Goal: Check status: Check status

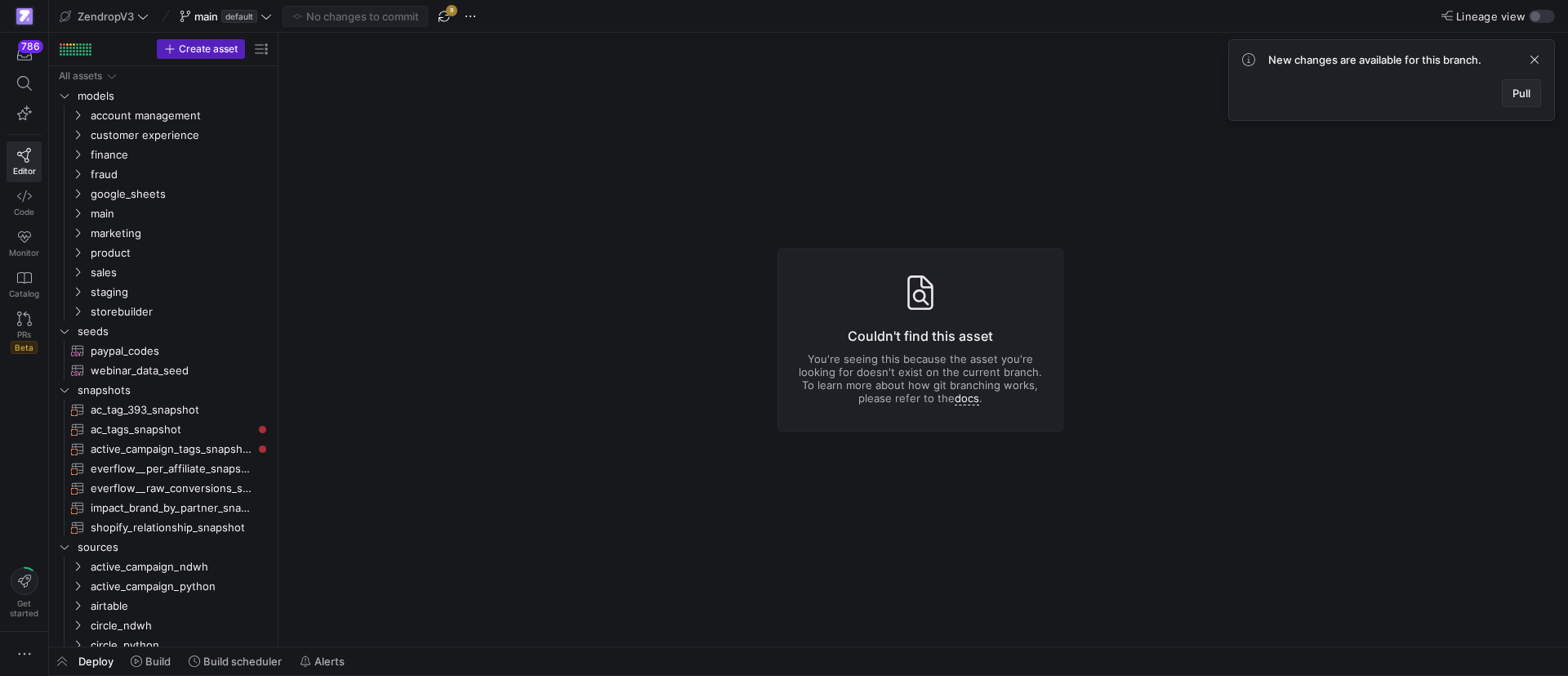
click at [1513, 95] on span "Pull" at bounding box center [1522, 93] width 18 height 13
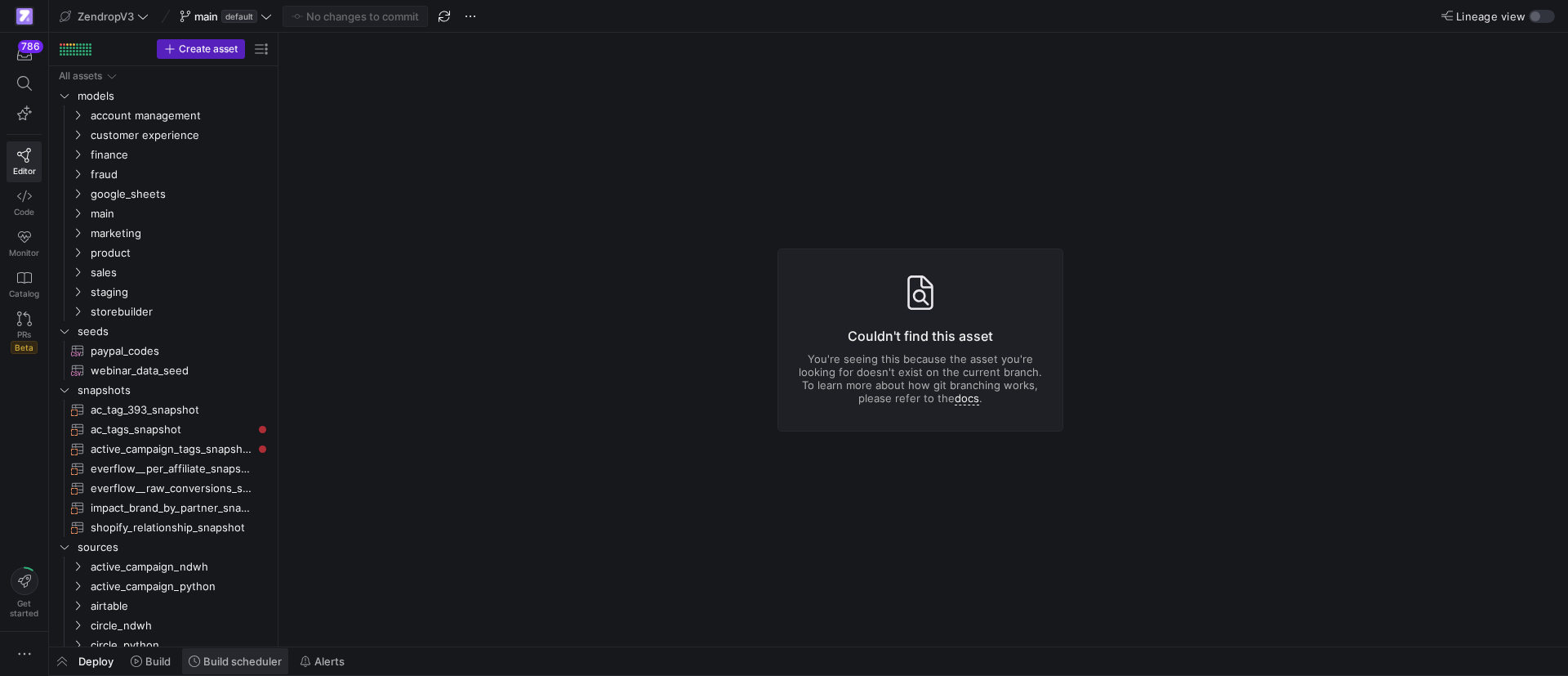
click at [226, 655] on span "Build scheduler" at bounding box center [242, 661] width 78 height 13
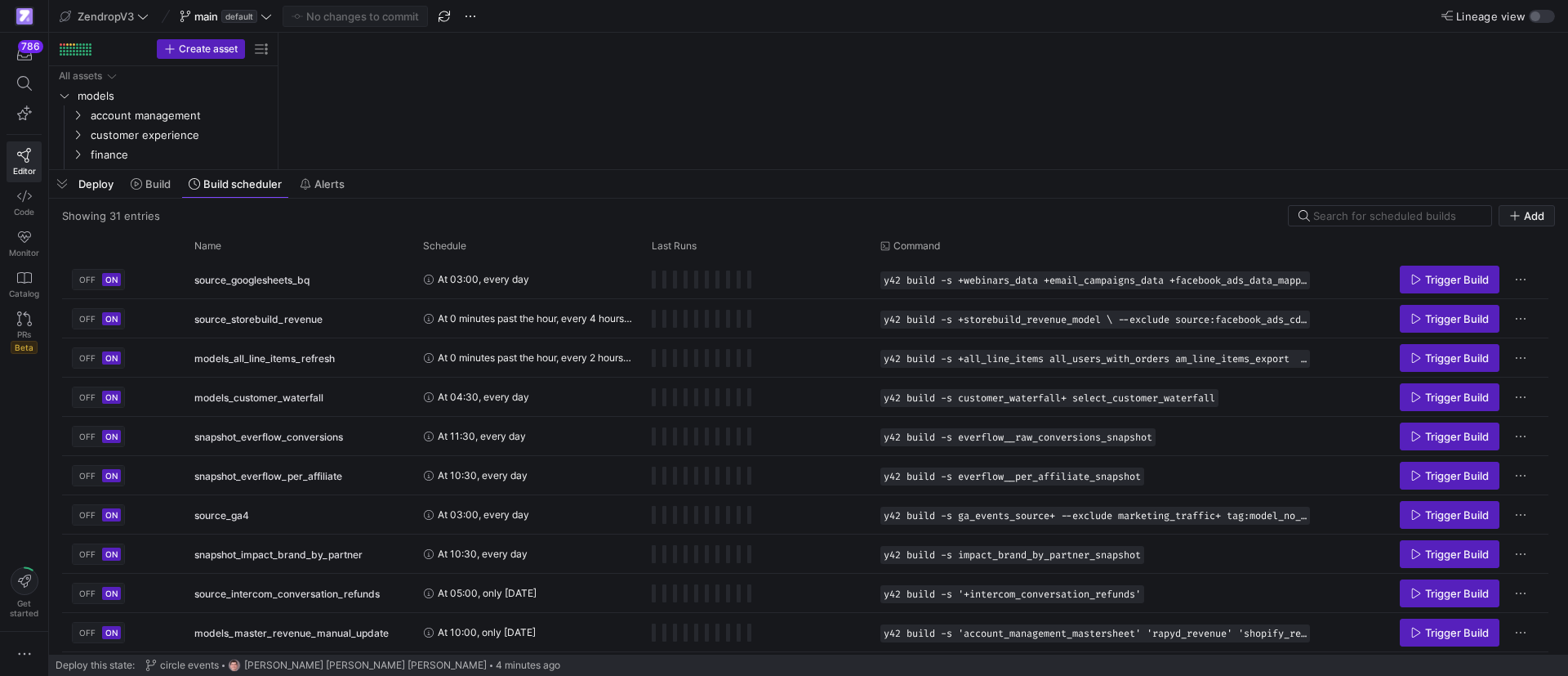
drag, startPoint x: 443, startPoint y: 378, endPoint x: 501, endPoint y: 170, distance: 215.9
click at [501, 170] on div at bounding box center [808, 169] width 1519 height 6
click at [267, 249] on div "Name" at bounding box center [293, 246] width 198 height 18
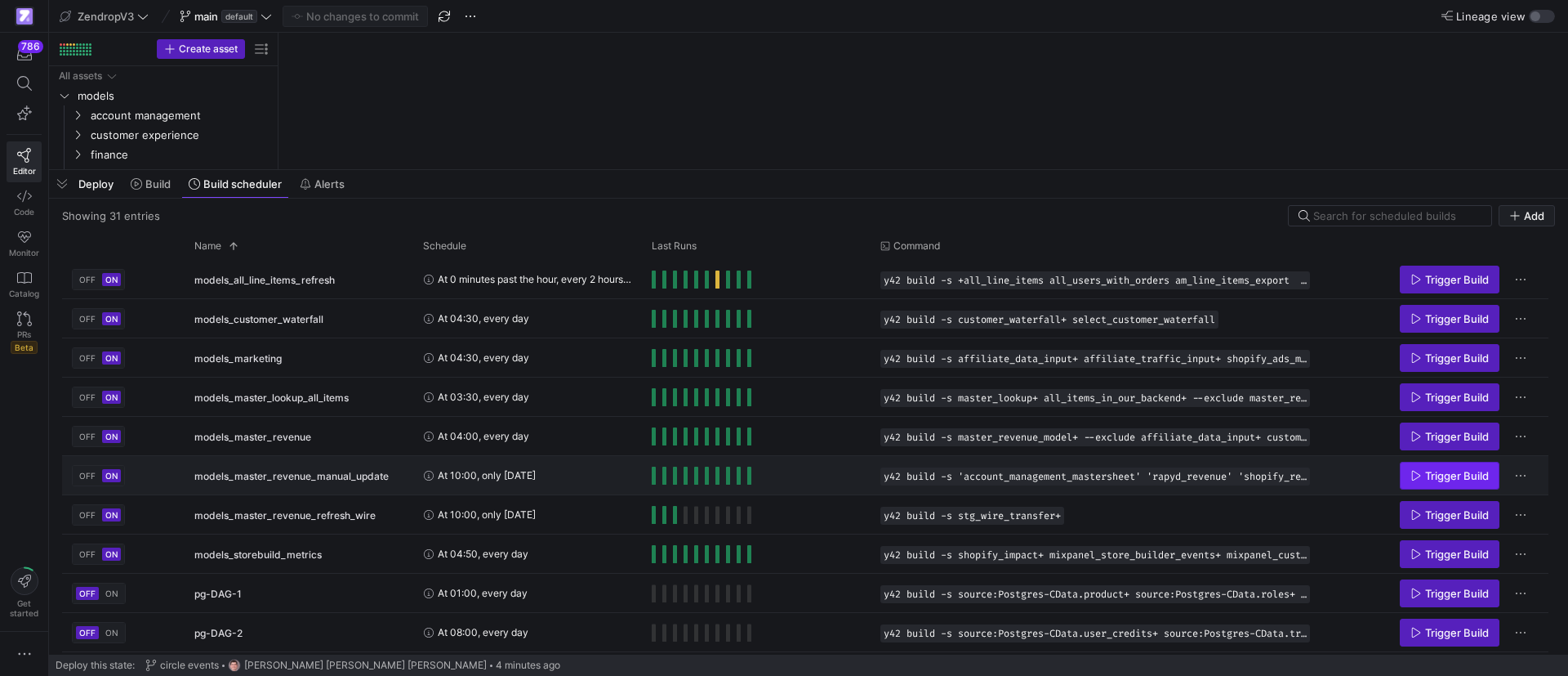
click at [1423, 478] on span "Trigger Build" at bounding box center [1449, 475] width 78 height 13
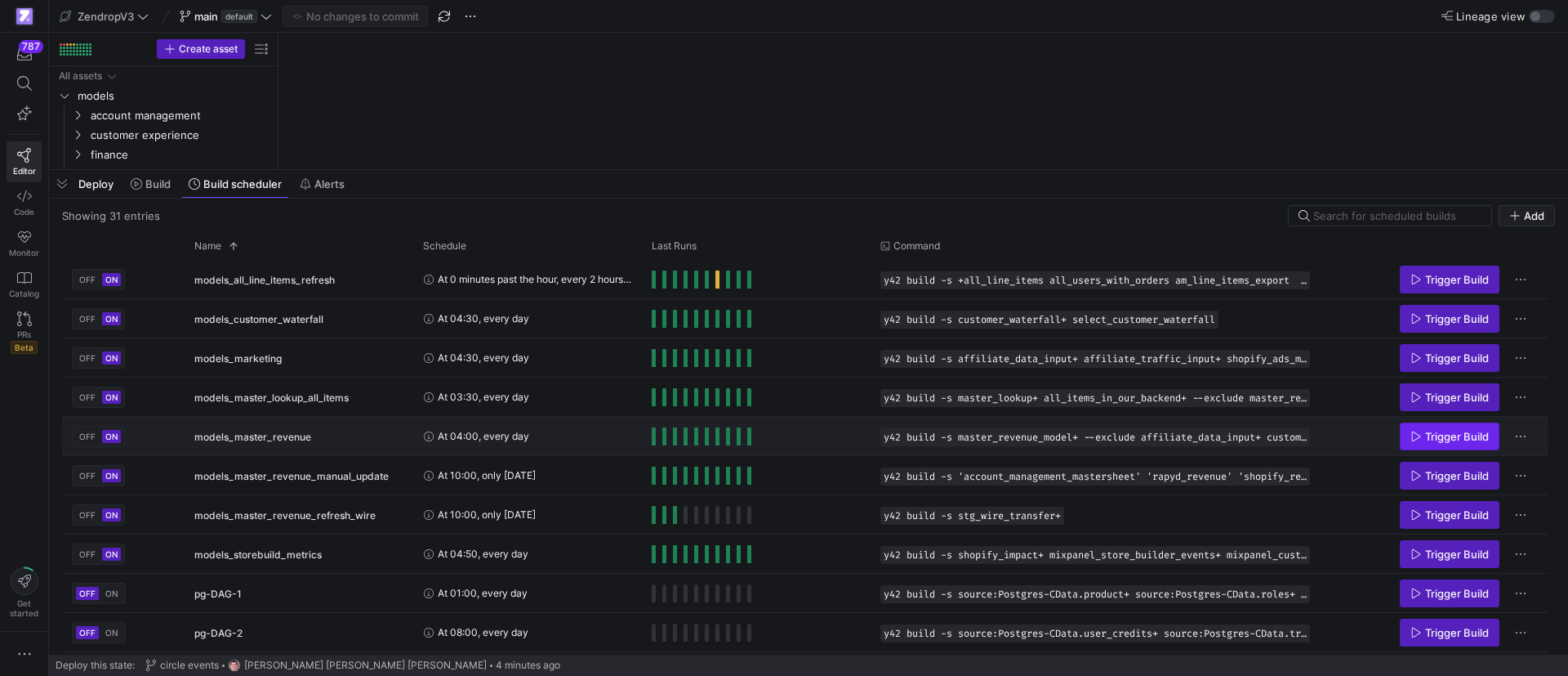
click at [1428, 434] on span "Trigger Build" at bounding box center [1457, 437] width 64 height 13
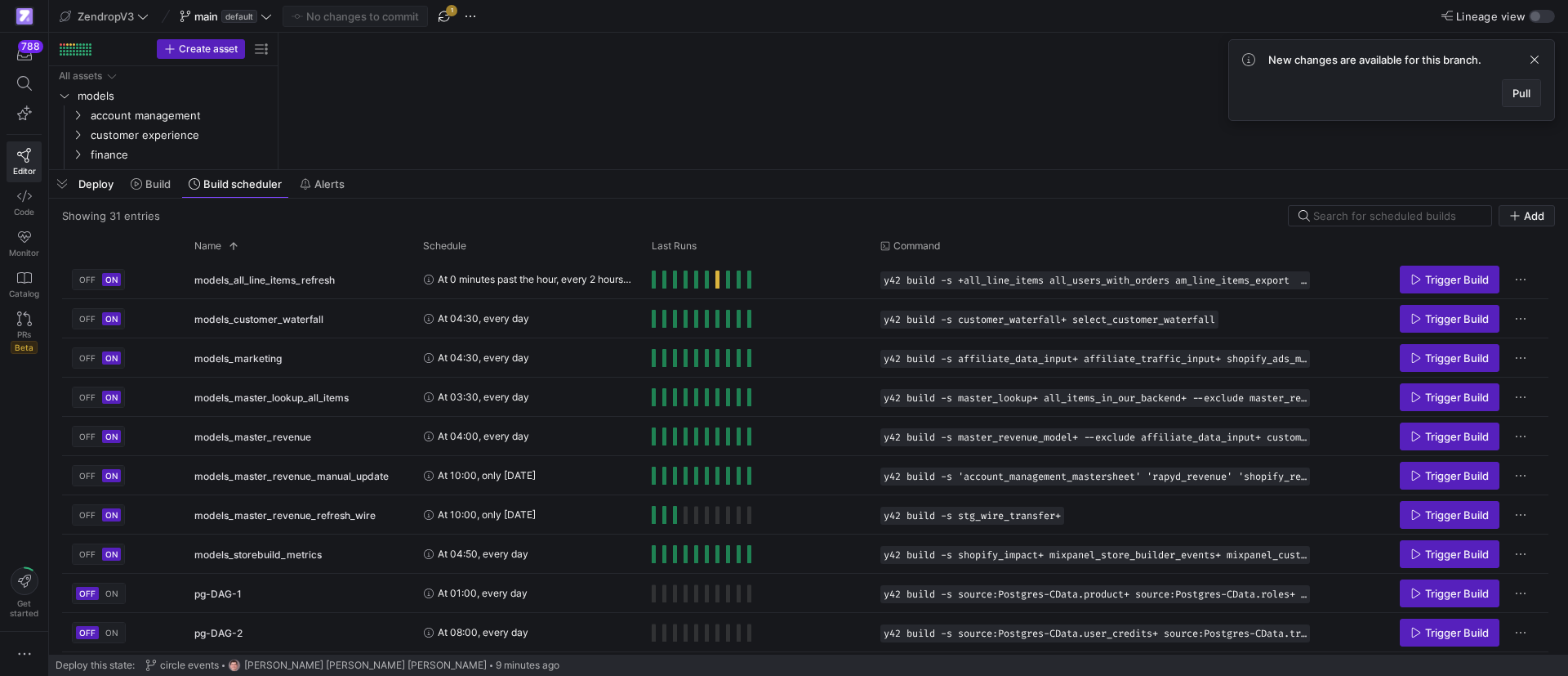
click at [1533, 100] on span at bounding box center [1521, 93] width 38 height 26
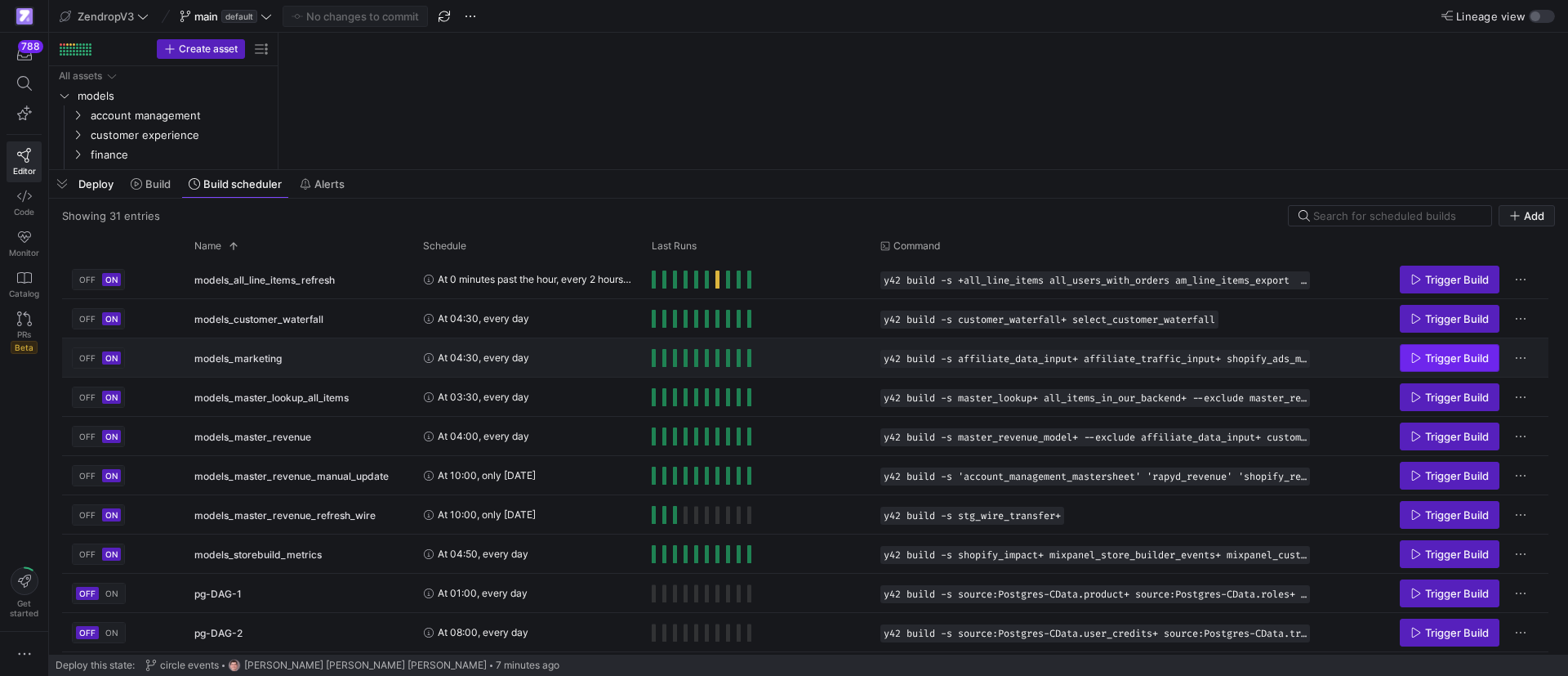
click at [1472, 354] on span "Trigger Build" at bounding box center [1457, 357] width 64 height 13
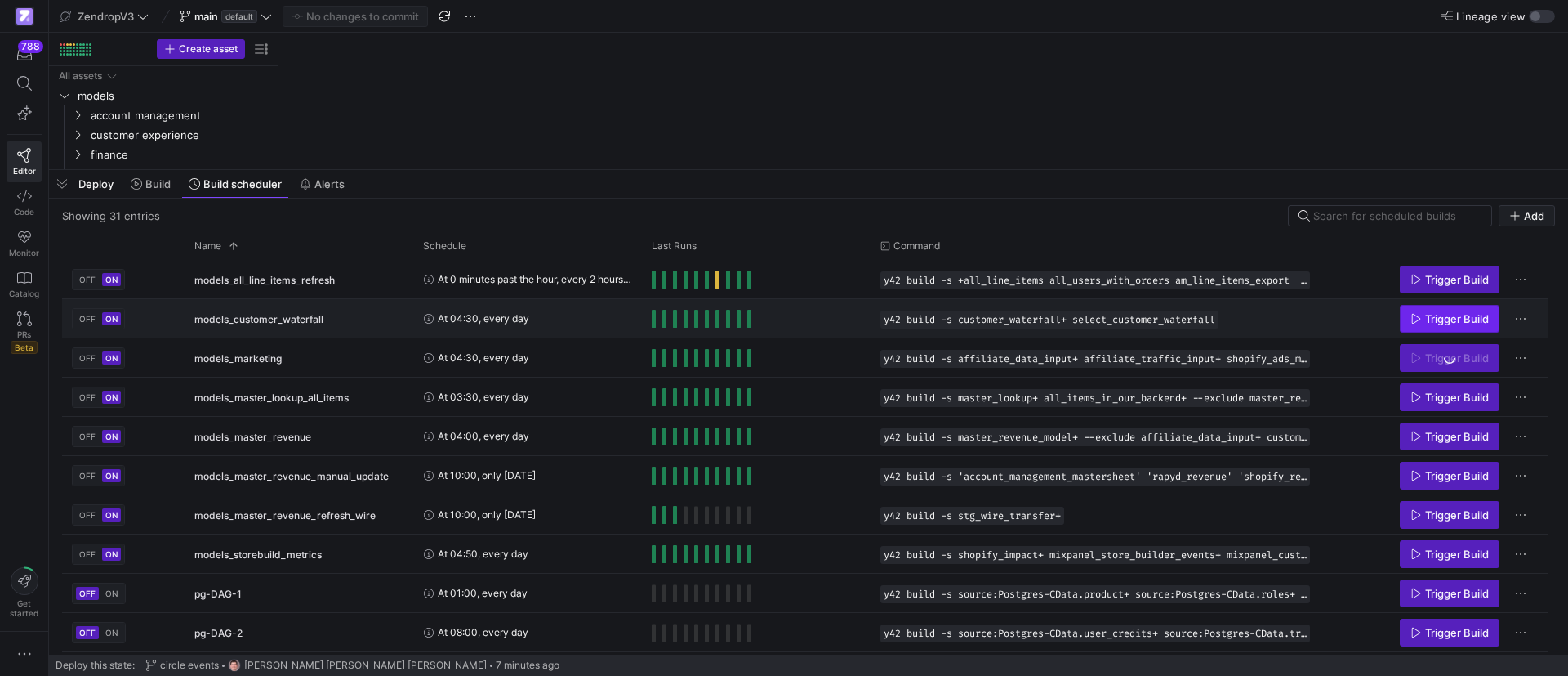
click at [1463, 315] on span "Trigger Build" at bounding box center [1457, 319] width 64 height 13
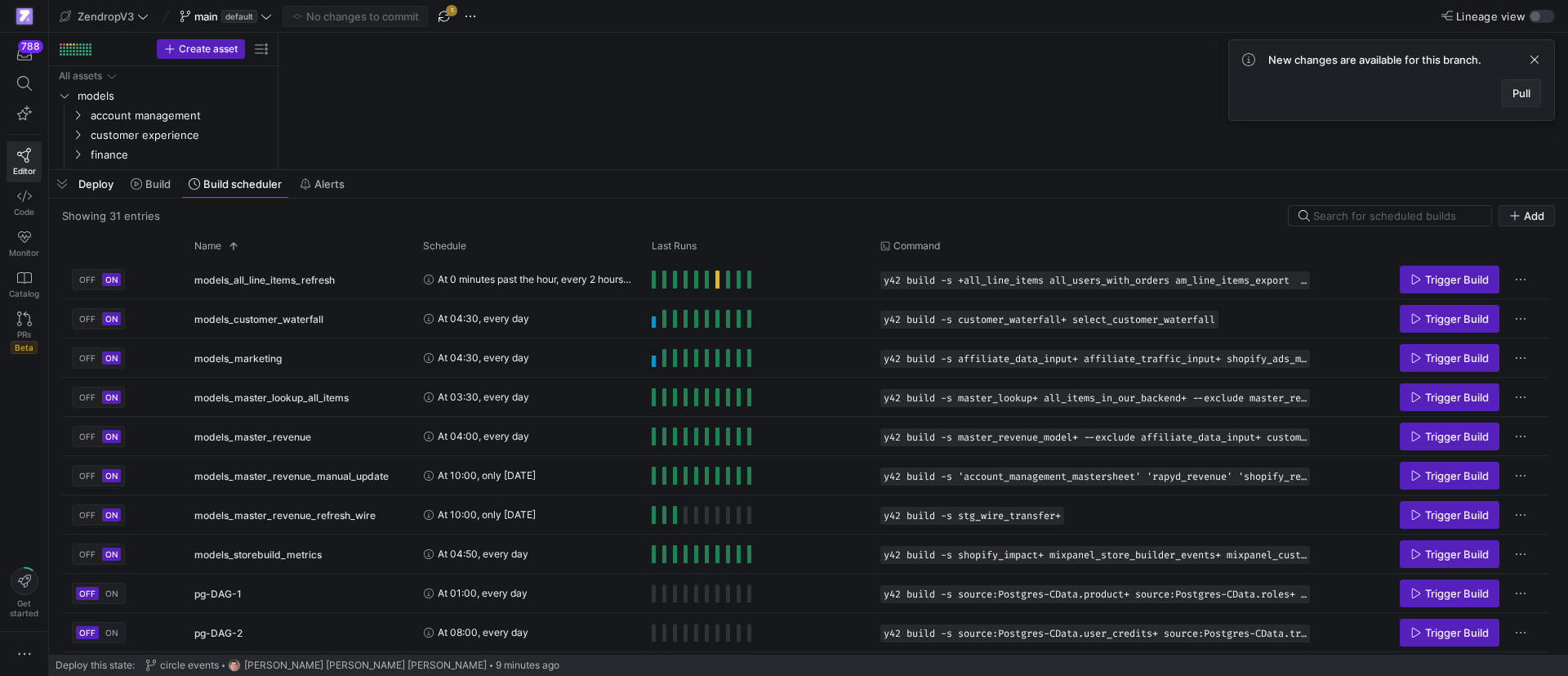
click at [1533, 91] on span at bounding box center [1521, 93] width 38 height 26
click at [1514, 91] on span "Pull" at bounding box center [1522, 93] width 18 height 13
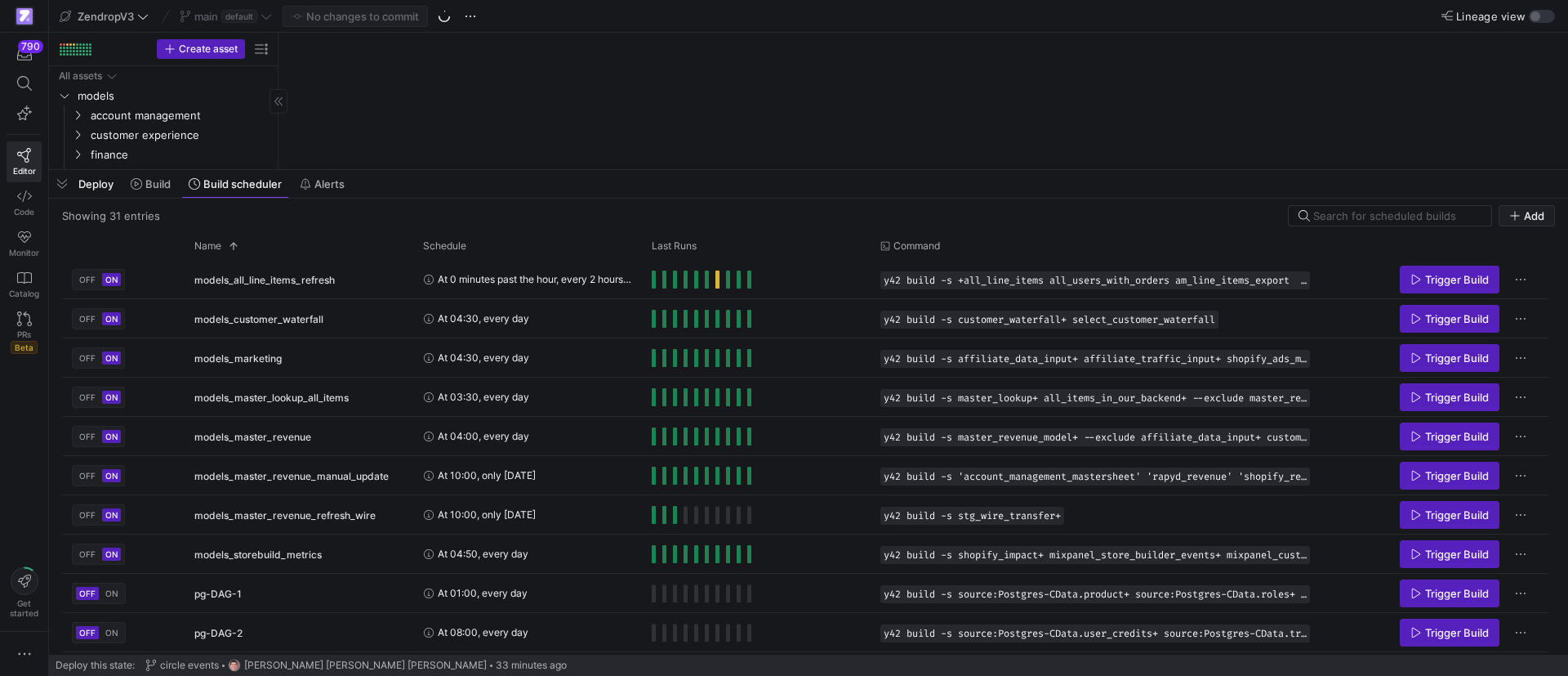
click at [65, 181] on span "button" at bounding box center [62, 184] width 26 height 28
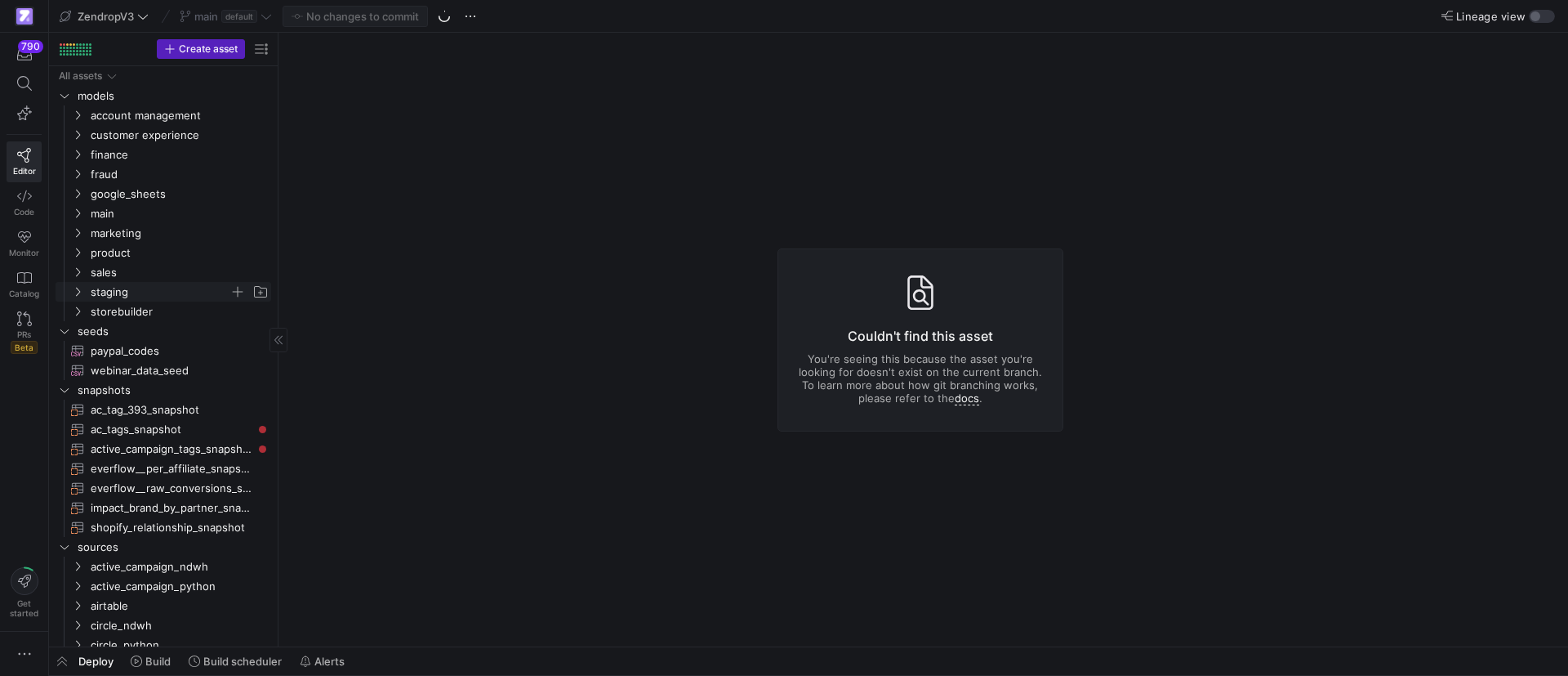
click at [78, 290] on icon "Press SPACE to select this row." at bounding box center [77, 291] width 11 height 10
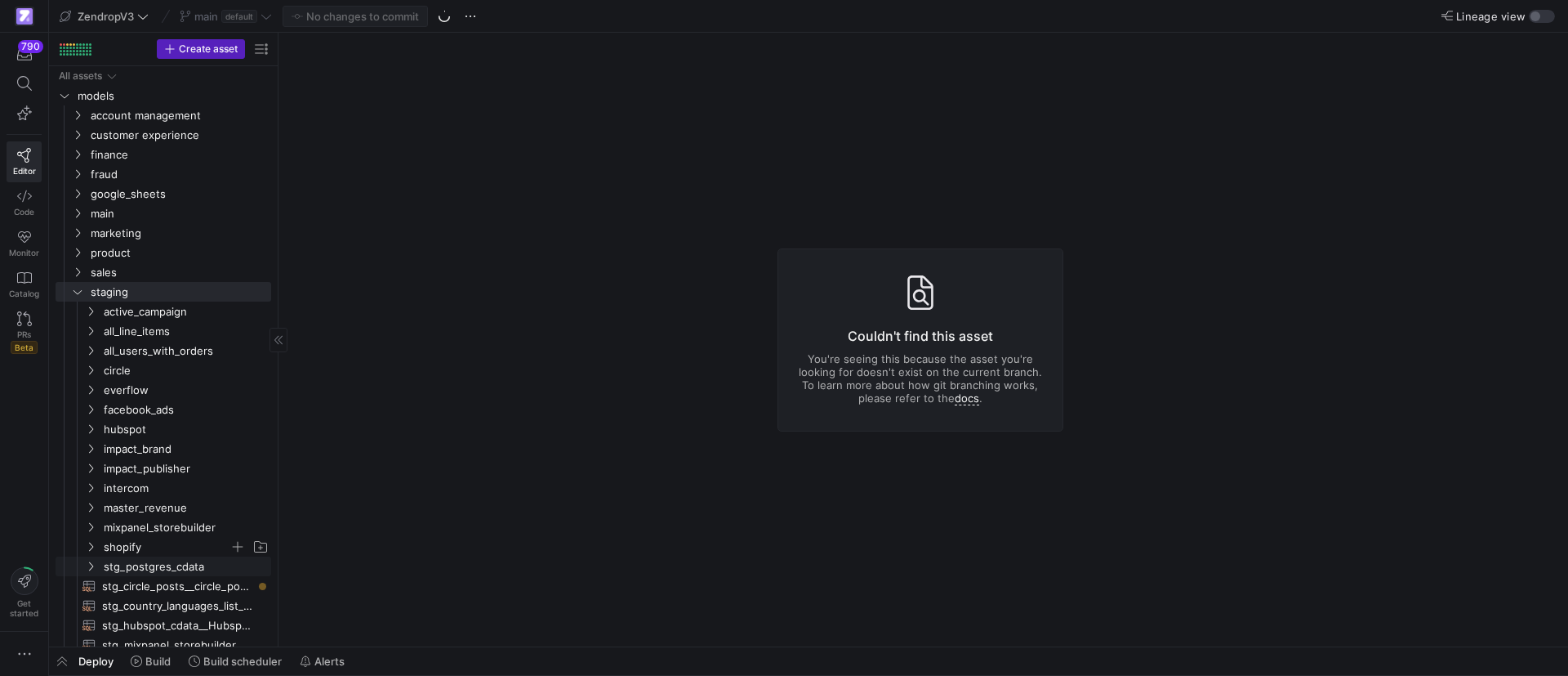
click at [92, 563] on icon "Press SPACE to select this row." at bounding box center [90, 565] width 11 height 10
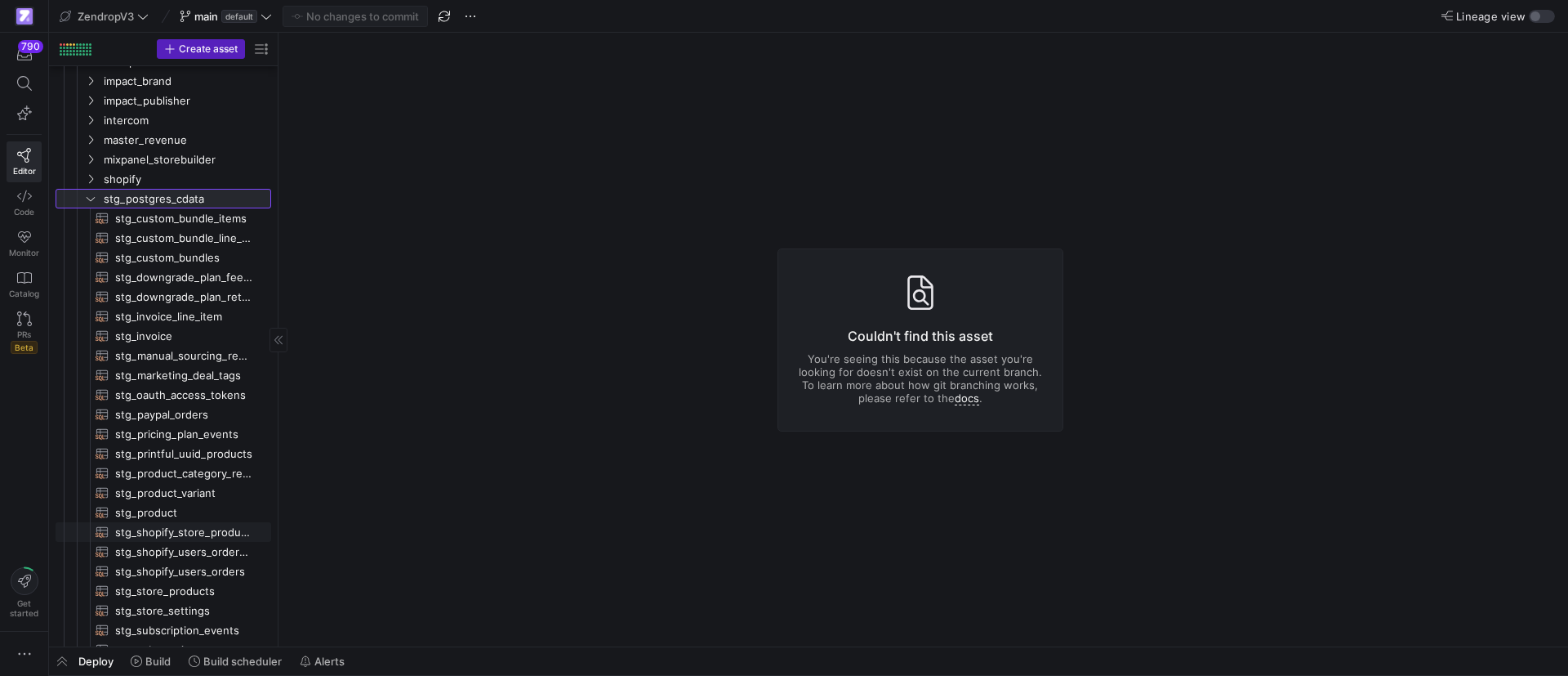
scroll to position [490, 0]
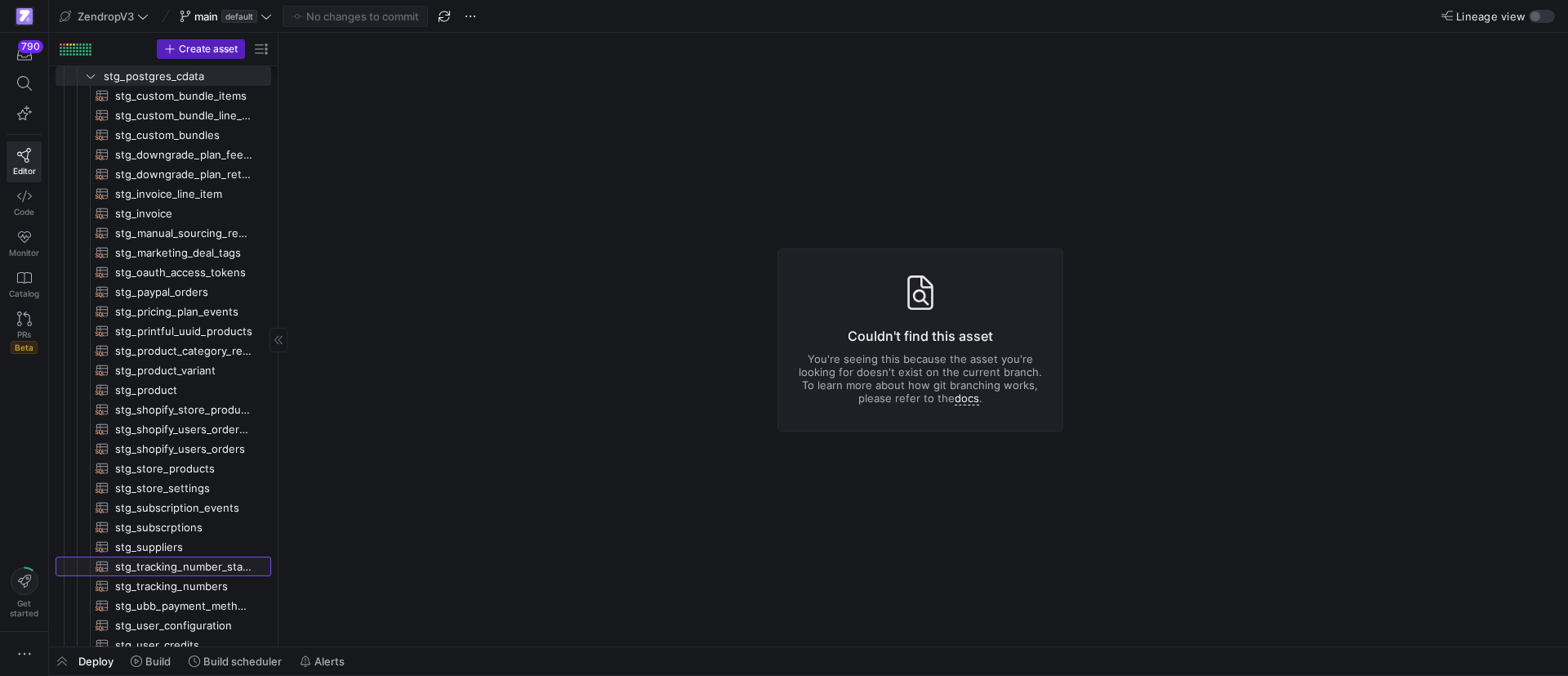
click at [177, 567] on span "stg_tracking_number_status​​​​​​​​​​" at bounding box center [183, 566] width 137 height 18
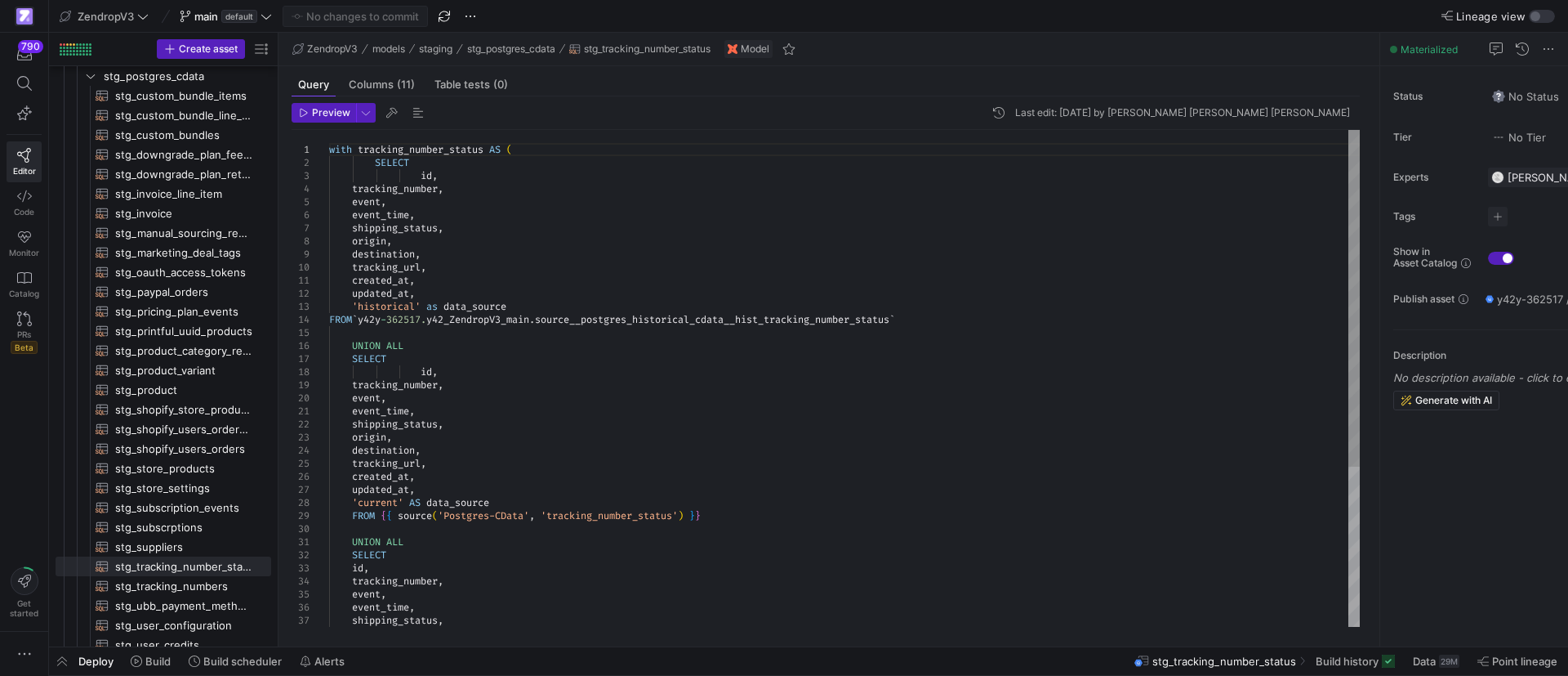
click at [661, 342] on div "with tracking_number_status AS ( SELECT id , tracking_number , event , event_ti…" at bounding box center [843, 495] width 1030 height 732
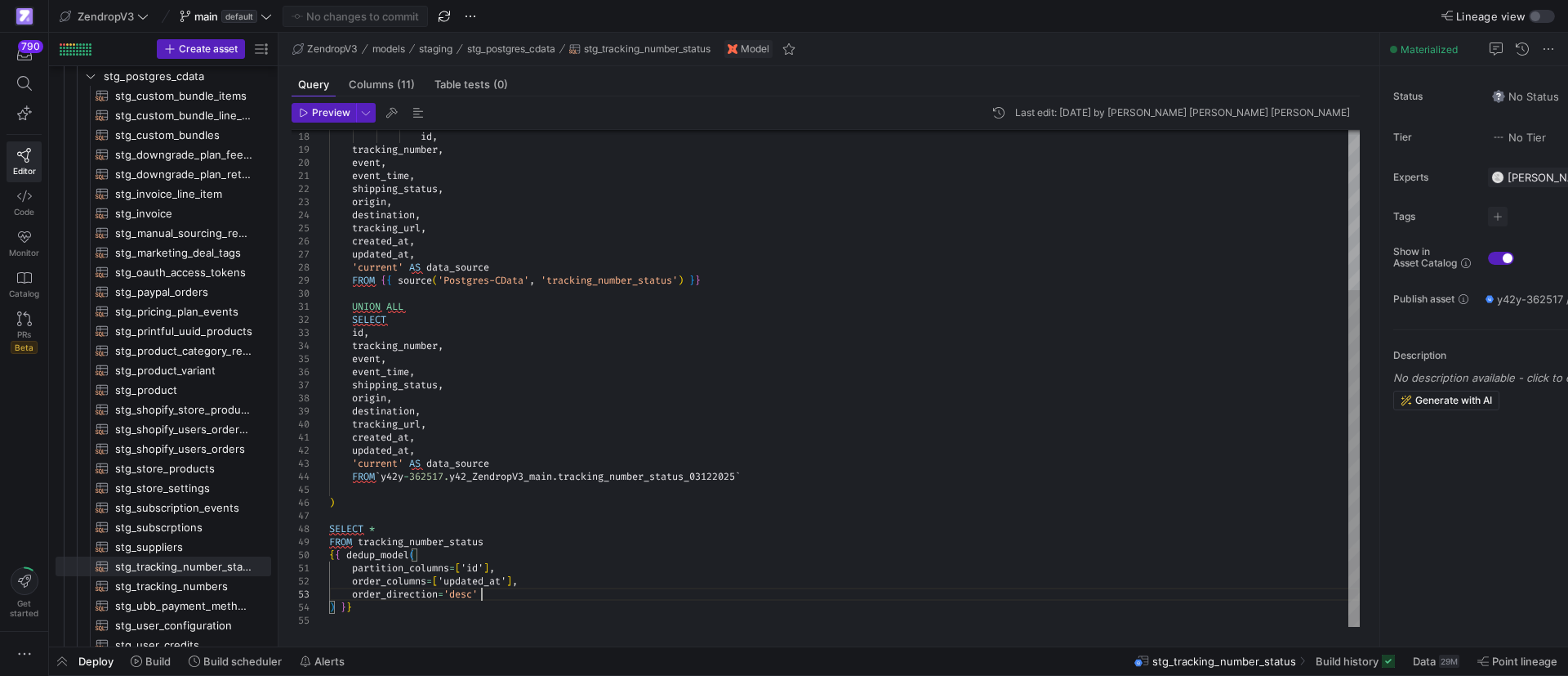
click at [512, 597] on div "id , tracking_number , event , event_time , shipping_status , origin , destinat…" at bounding box center [843, 261] width 1030 height 732
drag, startPoint x: 506, startPoint y: 580, endPoint x: 442, endPoint y: 580, distance: 64.0
click at [442, 580] on div "id , tracking_number , event , event_time , shipping_status , origin , destinat…" at bounding box center [843, 261] width 1030 height 732
click at [624, 587] on div "id , tracking_number , event , event_time , shipping_status , origin , destinat…" at bounding box center [843, 261] width 1030 height 732
drag, startPoint x: 343, startPoint y: 555, endPoint x: 502, endPoint y: 597, distance: 164.5
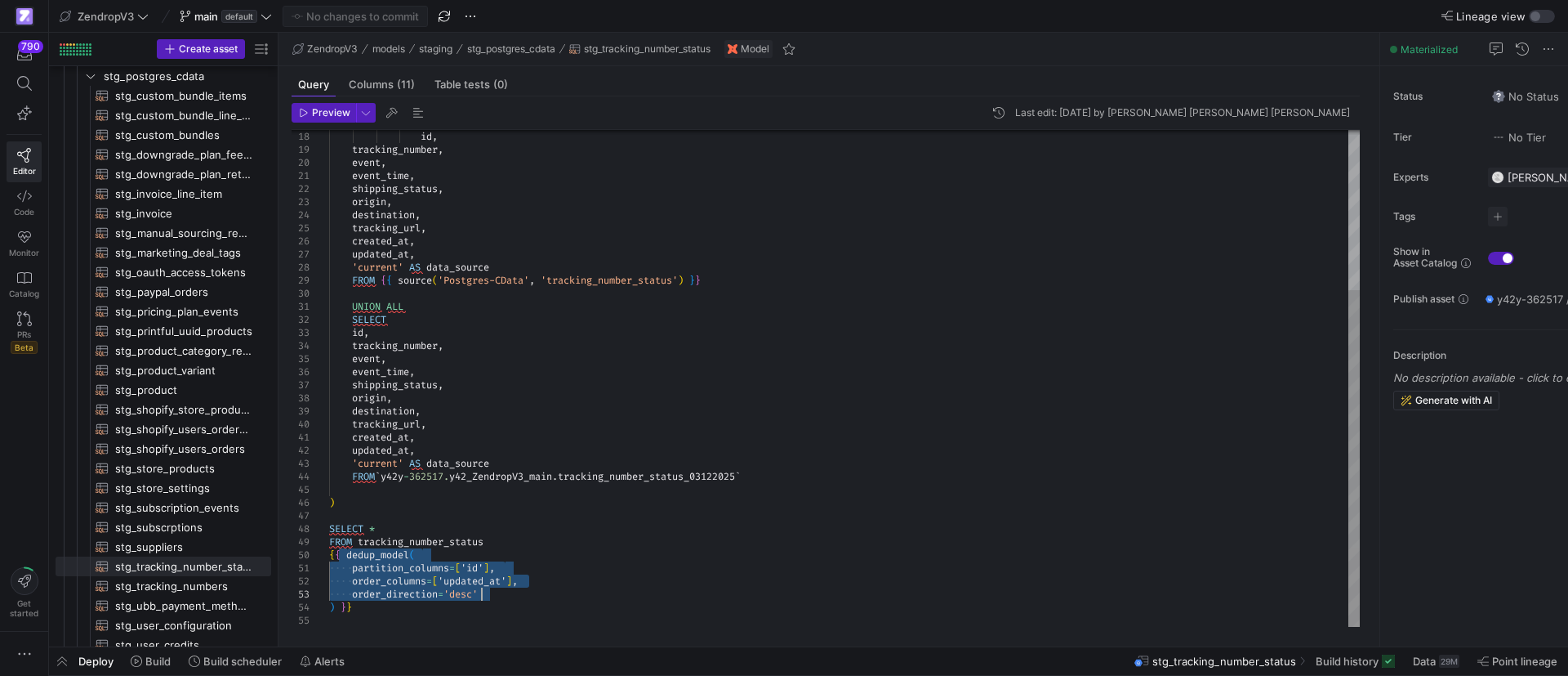
click at [502, 597] on div "id , tracking_number , event , event_time , shipping_status , origin , destinat…" at bounding box center [843, 261] width 1030 height 732
click at [529, 588] on div "id , tracking_number , event , event_time , shipping_status , origin , destinat…" at bounding box center [843, 261] width 1030 height 732
click at [481, 581] on div "id , tracking_number , event , event_time , shipping_status , origin , destinat…" at bounding box center [843, 261] width 1030 height 732
click at [480, 580] on div "id , tracking_number , event , event_time , shipping_status , origin , destinat…" at bounding box center [843, 261] width 1030 height 732
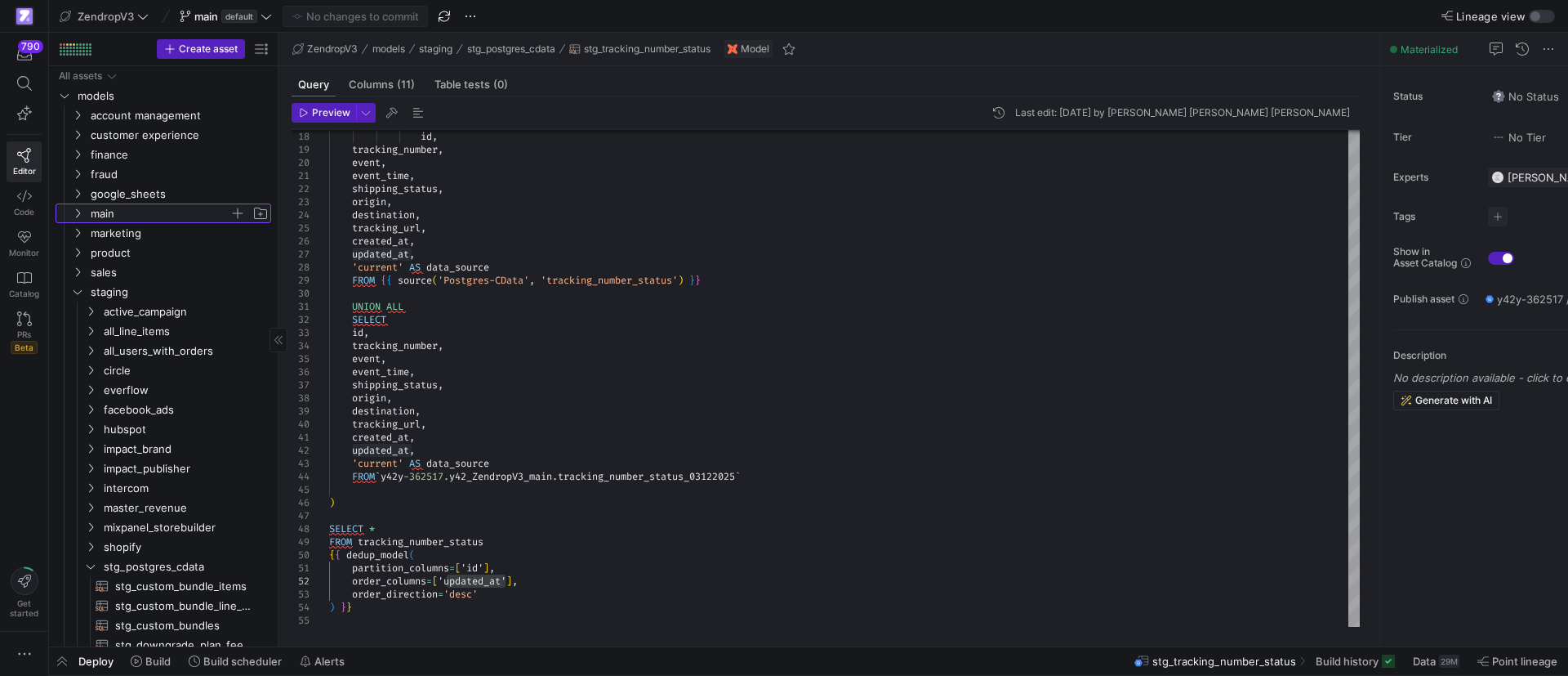
click at [75, 209] on icon "Press SPACE to select this row." at bounding box center [77, 213] width 11 height 10
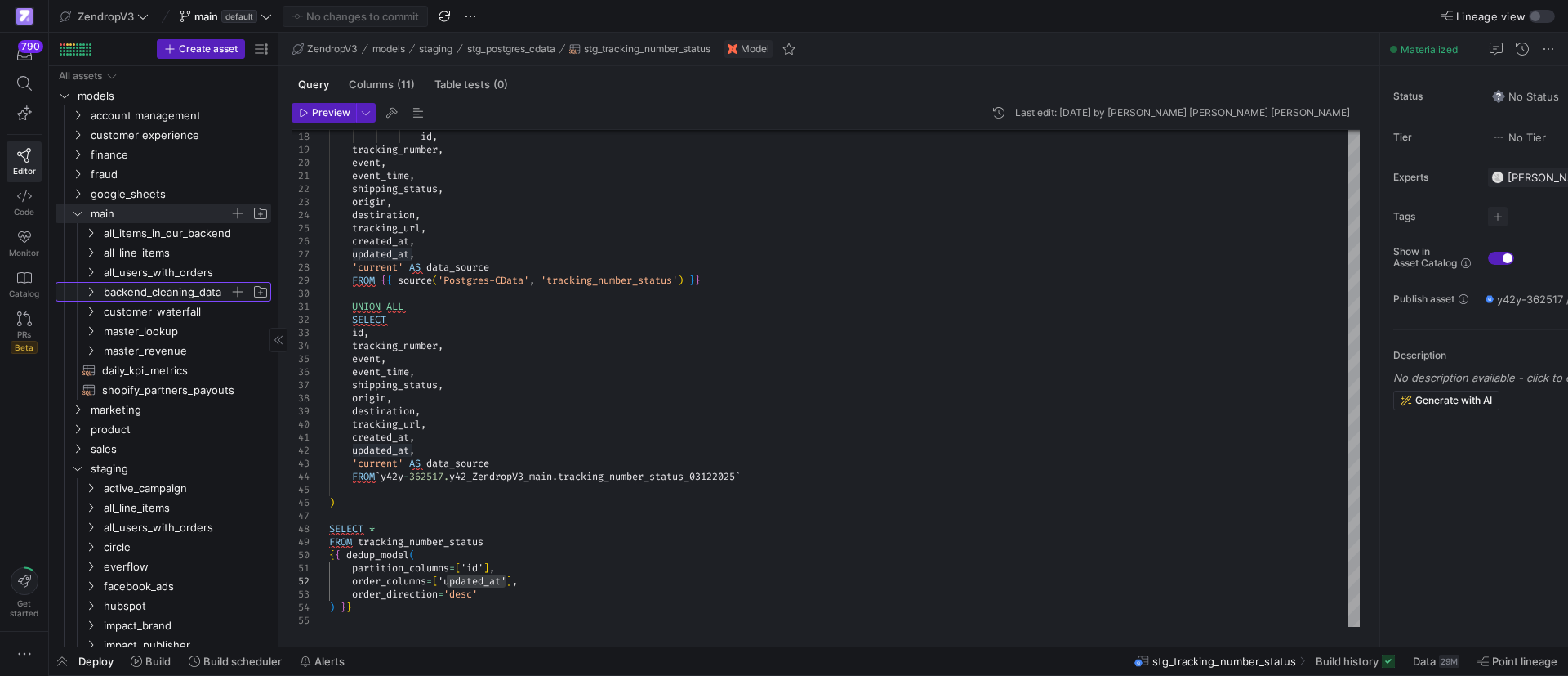
click at [93, 296] on icon "Press SPACE to select this row." at bounding box center [90, 291] width 11 height 10
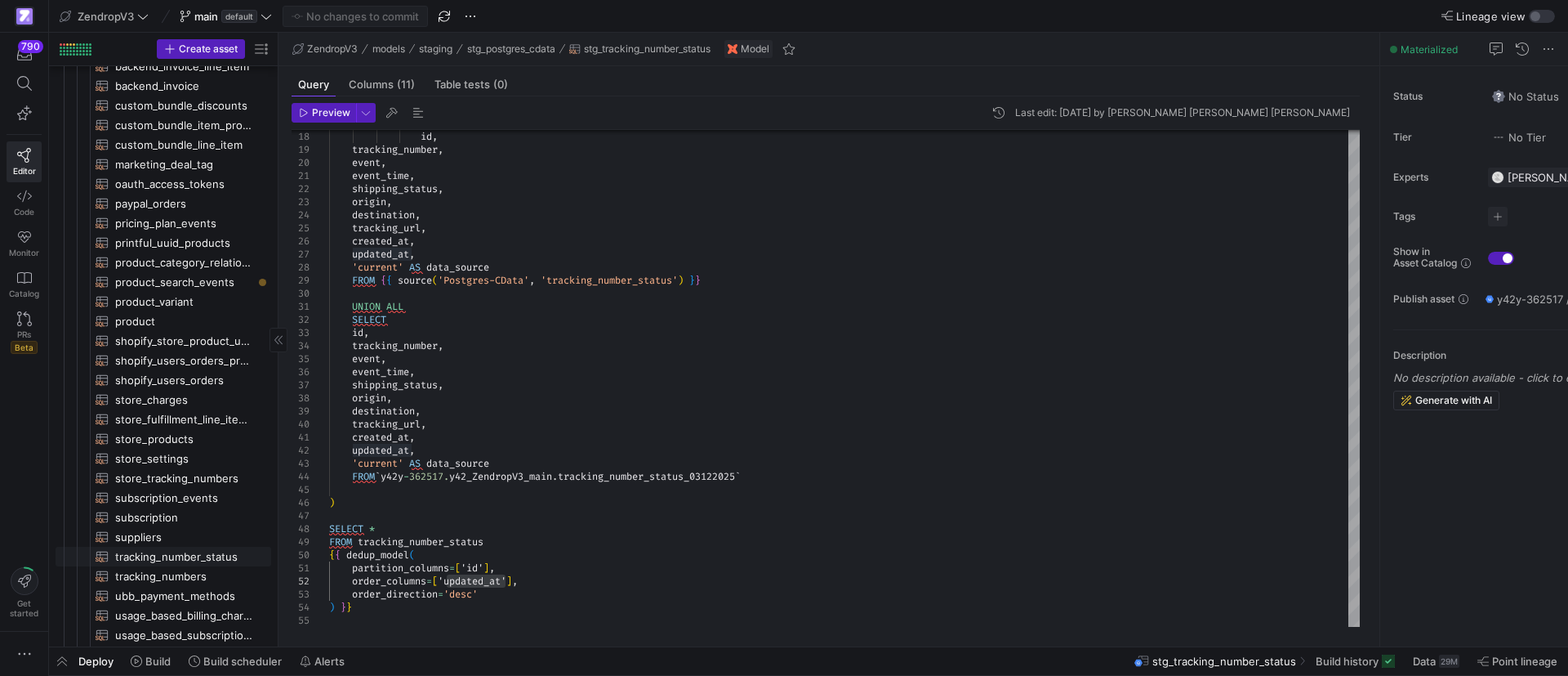
scroll to position [367, 0]
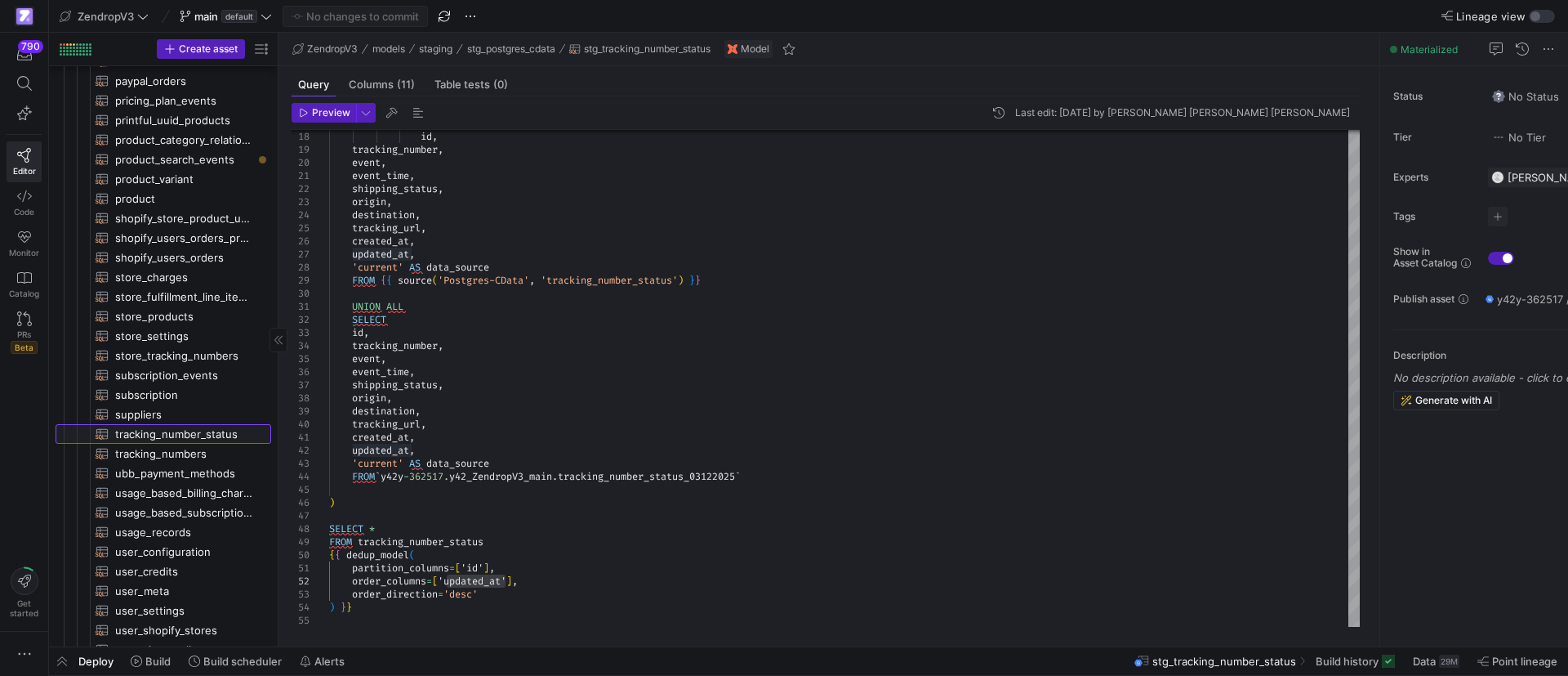
click at [163, 432] on span "tracking_number_status​​​​​​​​​​" at bounding box center [183, 434] width 137 height 18
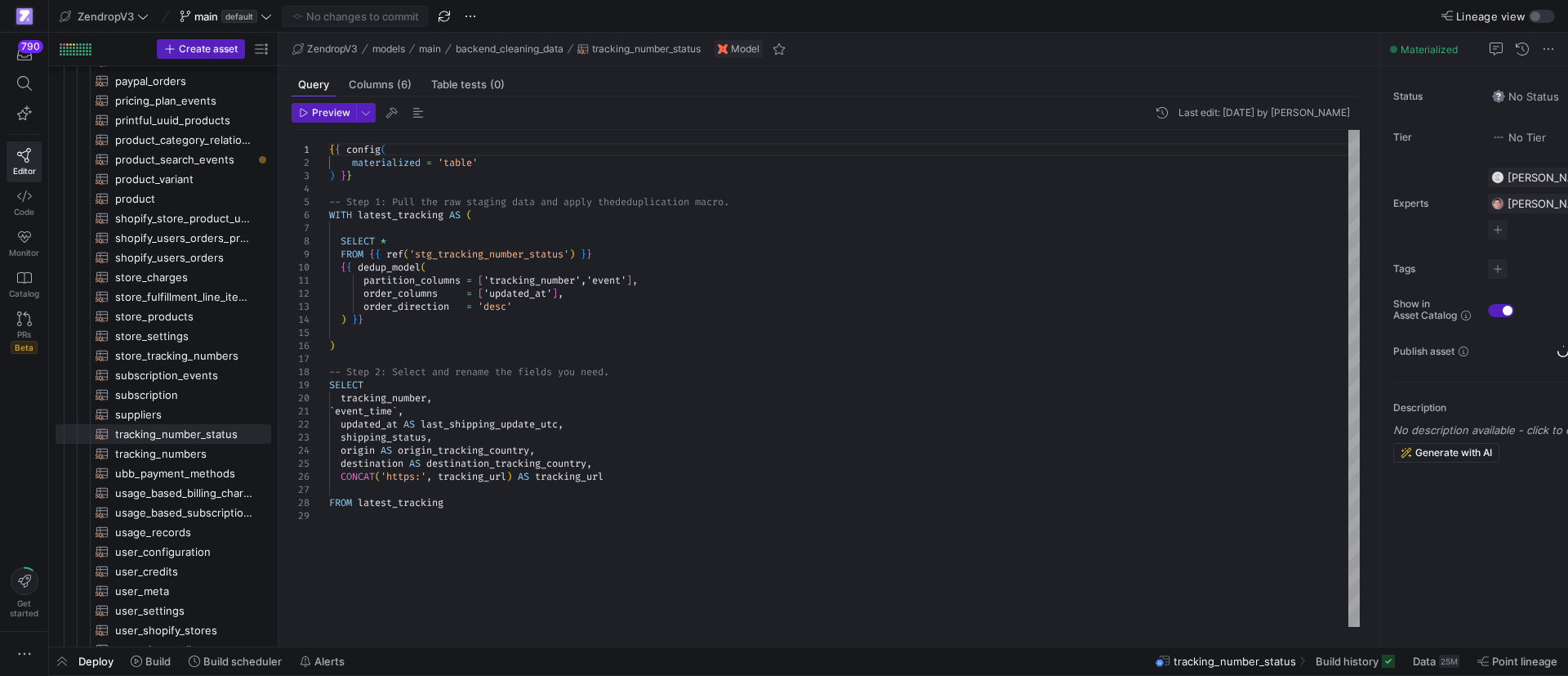
click at [647, 248] on div "{ { config ( materialized = 'table' ) } } -- Step 1: Pull the raw staging data …" at bounding box center [843, 378] width 1030 height 496
type textarea "partition_columns = ['tracking_number','event'], order_columns = ['updated_at']…"
click at [622, 280] on div "{ { config ( materialized = 'table' ) } } -- Step 1: Pull the raw staging data …" at bounding box center [843, 378] width 1030 height 496
click at [620, 274] on div "{ { config ( materialized = 'table' ) } } -- Step 1: Pull the raw staging data …" at bounding box center [843, 378] width 1030 height 496
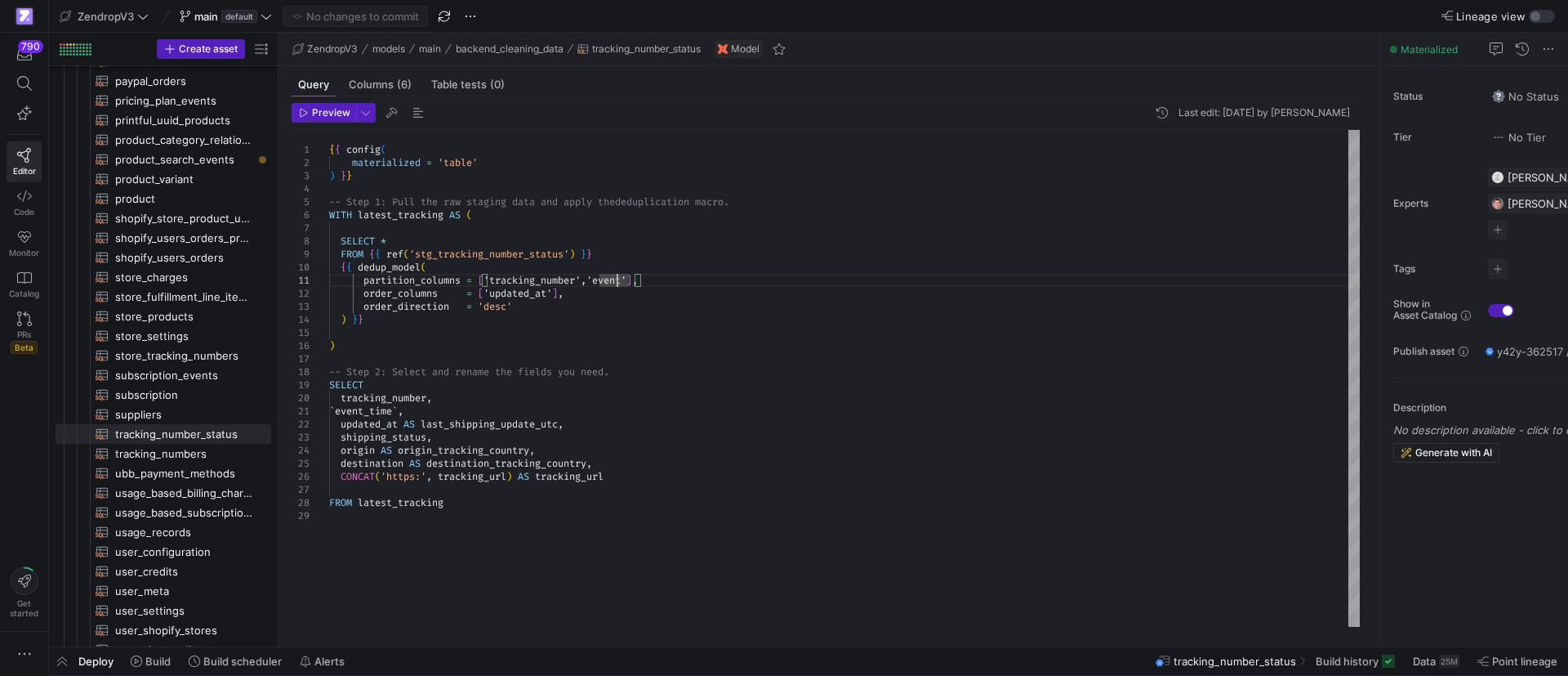
click at [563, 282] on div "{ { config ( materialized = 'table' ) } } -- Step 1: Pull the raw staging data …" at bounding box center [843, 378] width 1030 height 496
click at [635, 278] on div "{ { config ( materialized = 'table' ) } } -- Step 1: Pull the raw staging data …" at bounding box center [843, 378] width 1030 height 496
click at [610, 278] on div "{ { config ( materialized = 'table' ) } } -- Step 1: Pull the raw staging data …" at bounding box center [843, 378] width 1030 height 496
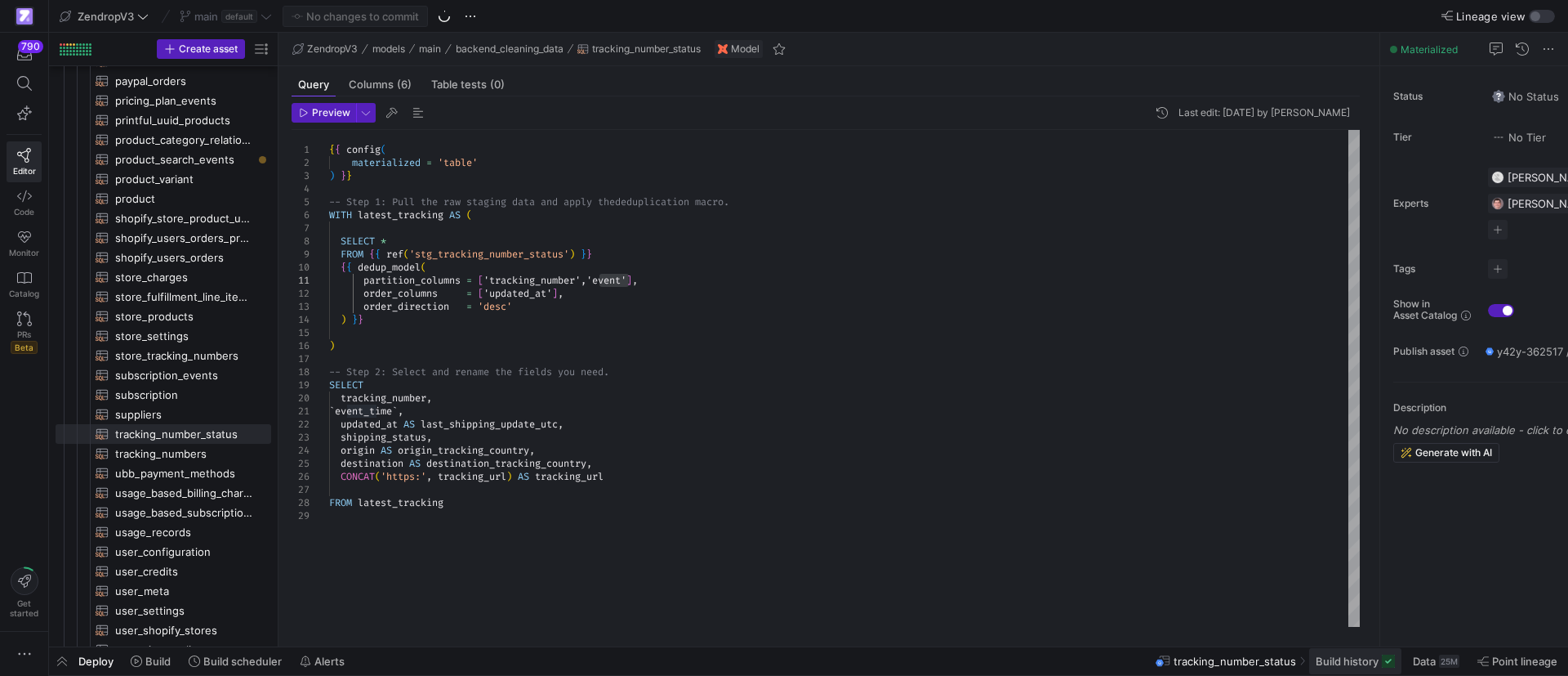
click at [1348, 671] on span at bounding box center [1355, 660] width 92 height 26
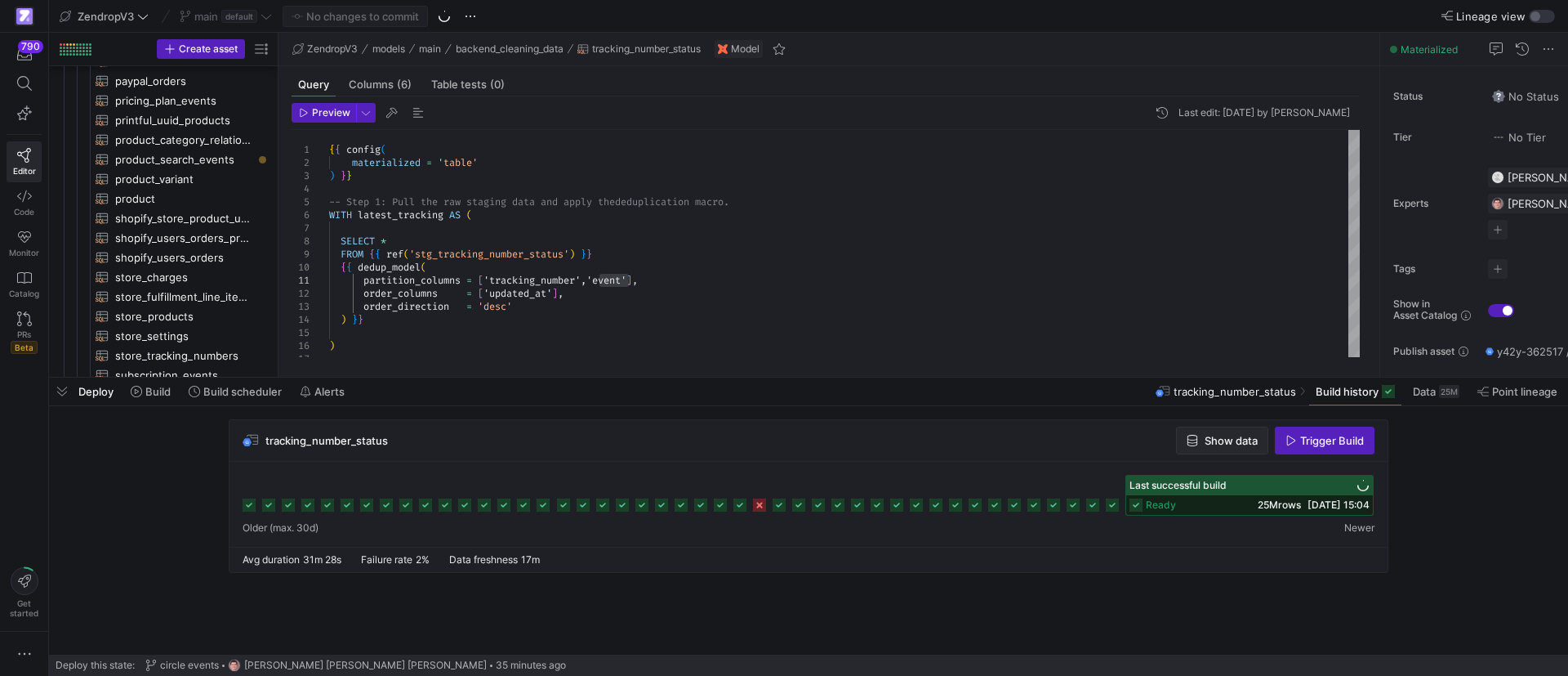
click at [1206, 440] on span "Show data" at bounding box center [1231, 440] width 53 height 13
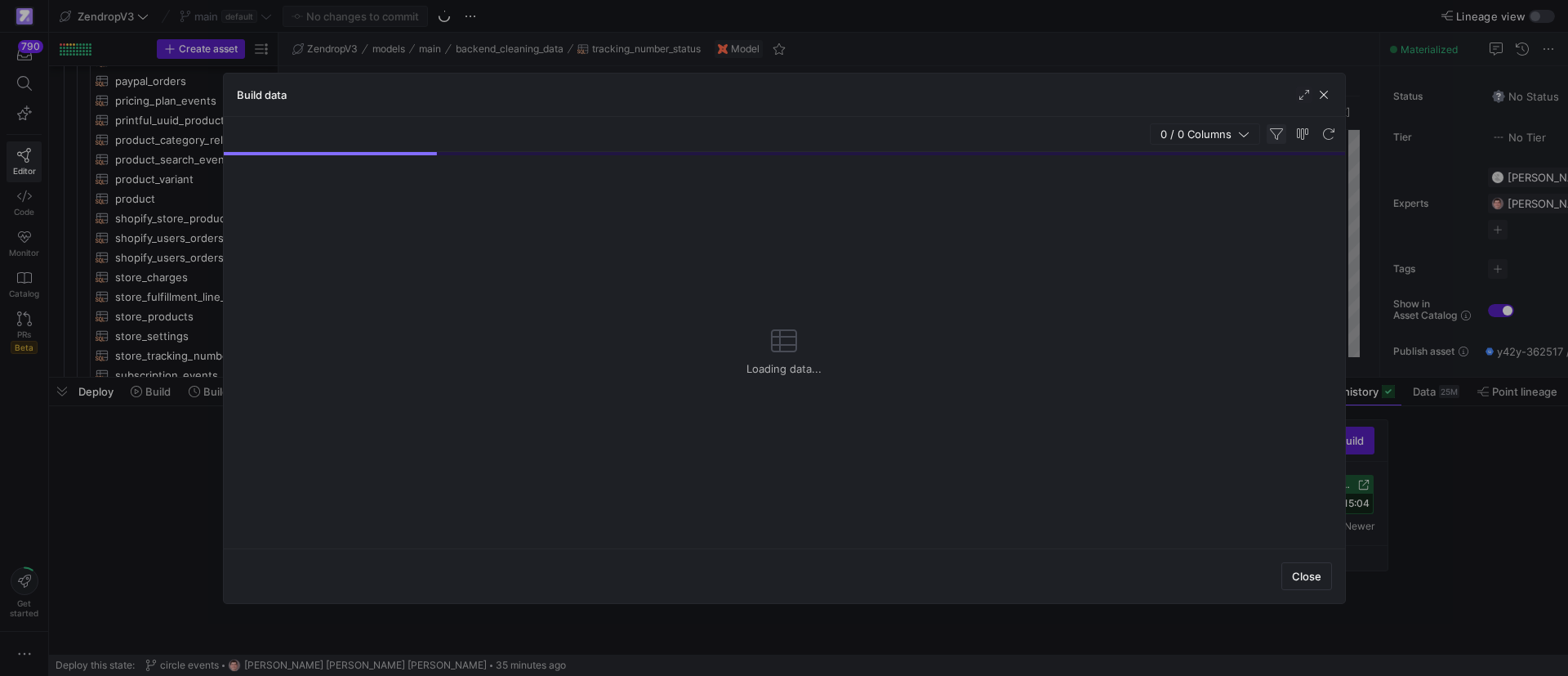
click at [1280, 130] on span "button" at bounding box center [1276, 134] width 19 height 19
click at [1274, 134] on span "button" at bounding box center [1276, 134] width 19 height 19
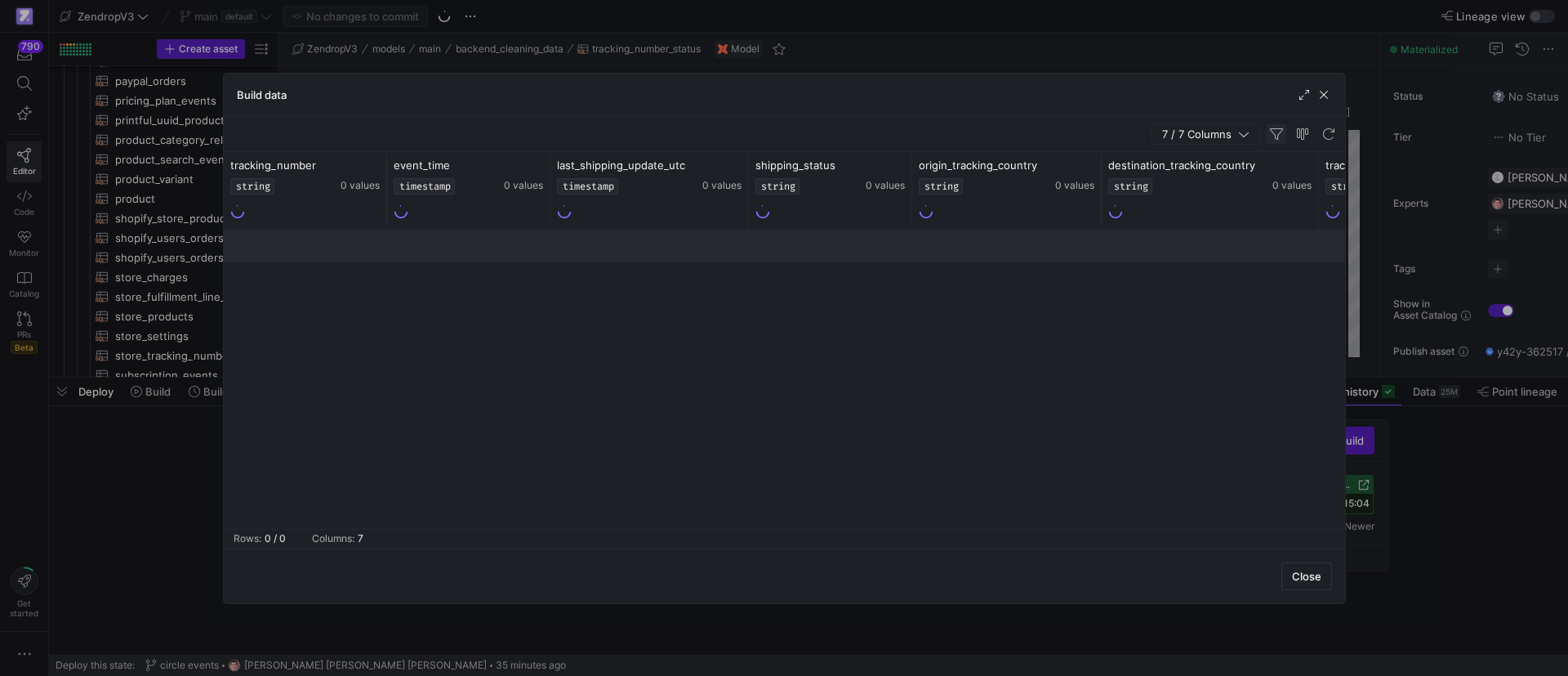
click at [1278, 132] on span "button" at bounding box center [1276, 134] width 19 height 19
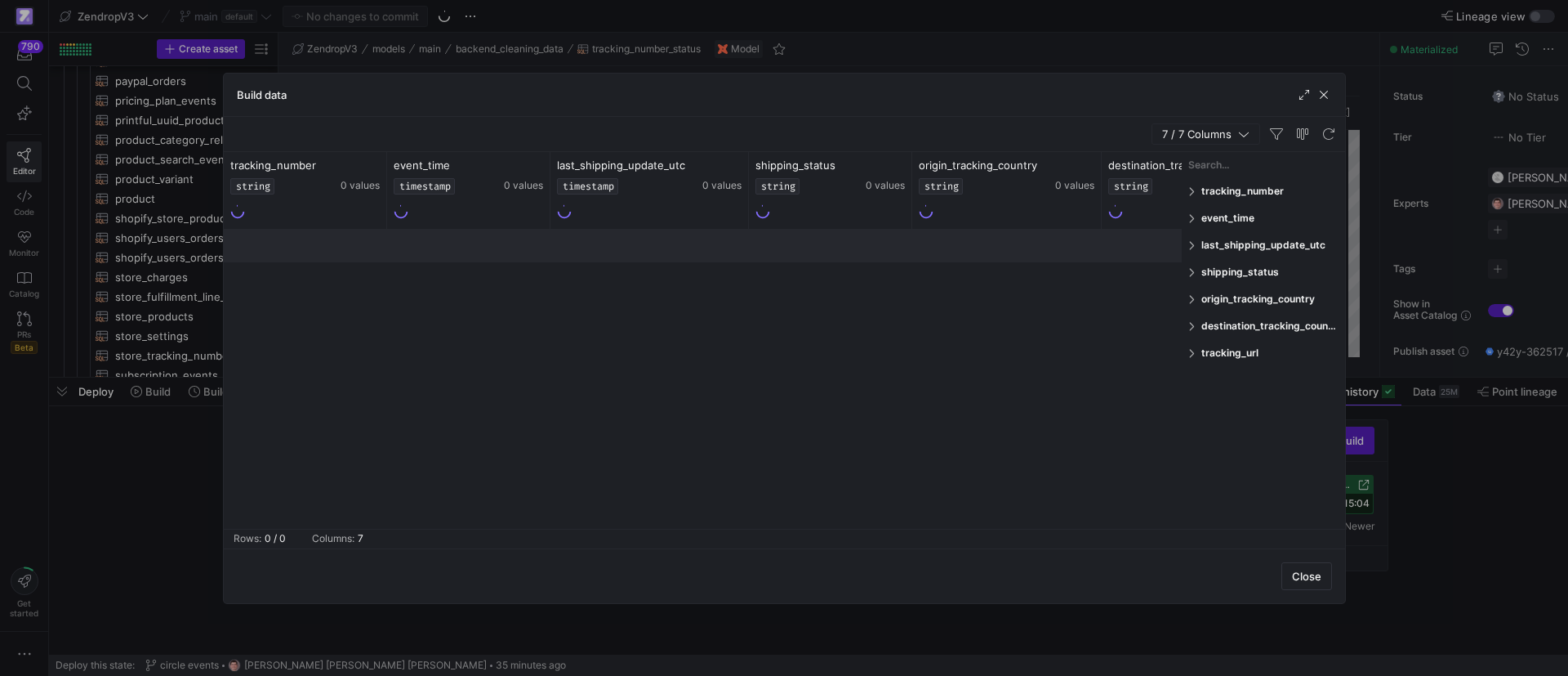
click at [1191, 186] on span at bounding box center [1193, 191] width 10 height 11
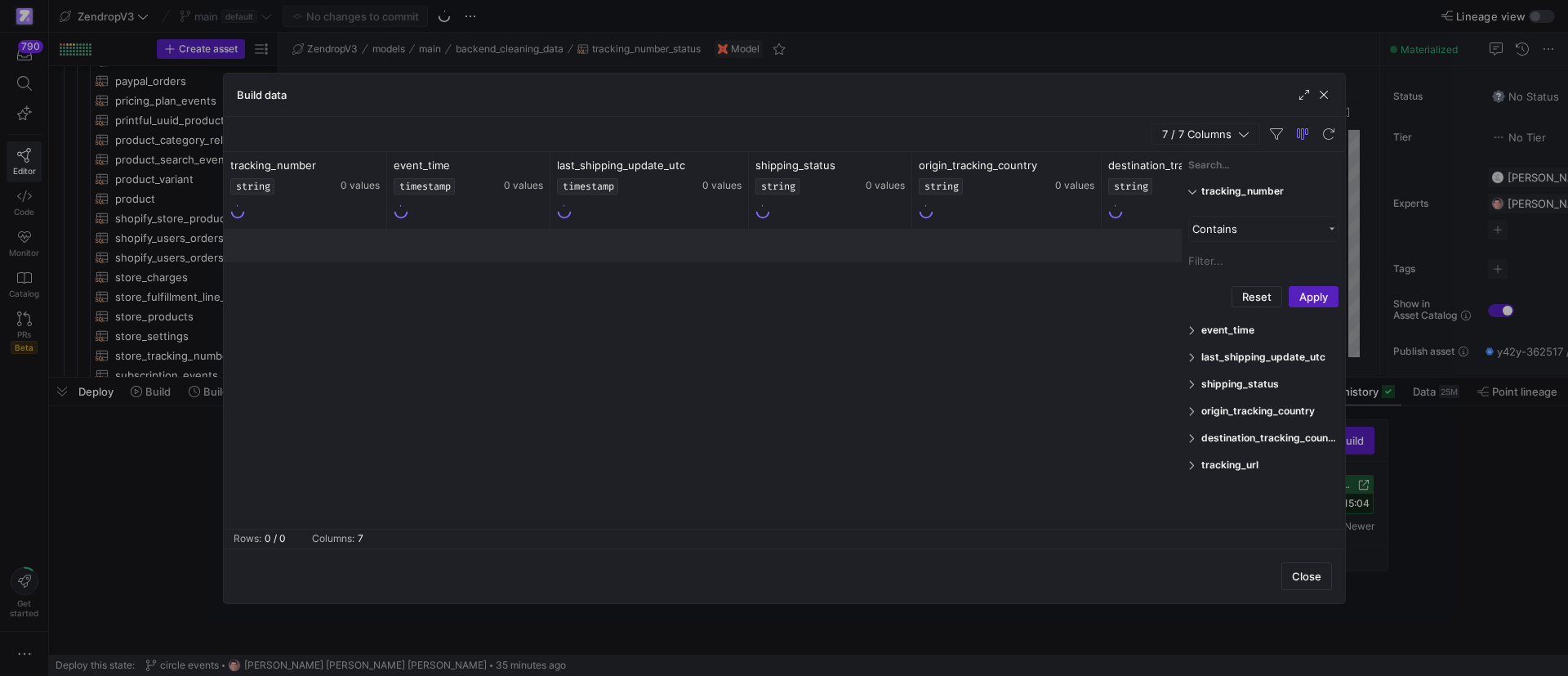
paste input "SELECT * FROM public.tracking_number_status LIMIT 100"
type input "SELECT * FROM public.tracking_number_status LIMIT 100"
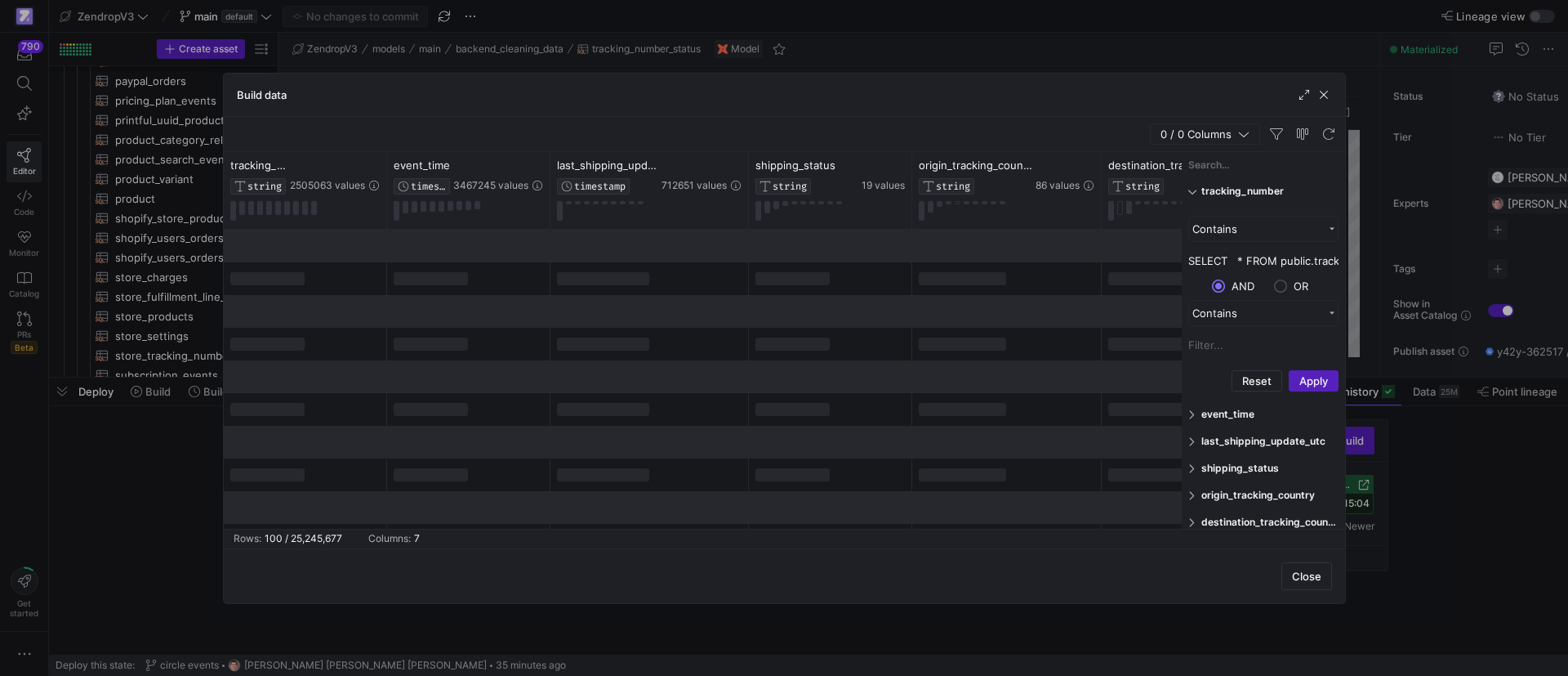
type input "SELECT * FROM public.tracking_number_status LIMIT 100"
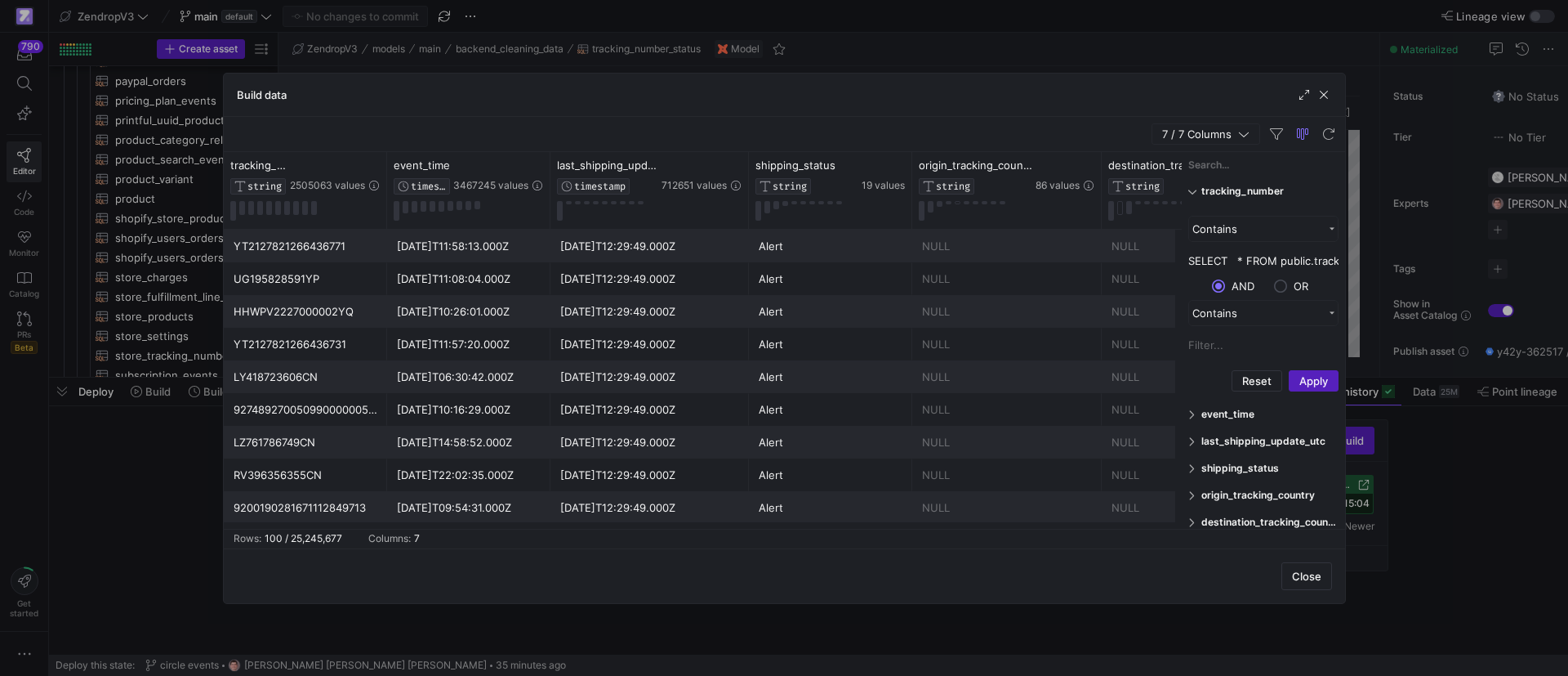
scroll to position [0, 154]
click at [1270, 264] on input "SELECT * FROM public.tracking_number_status LIMIT 100" at bounding box center [1263, 261] width 150 height 25
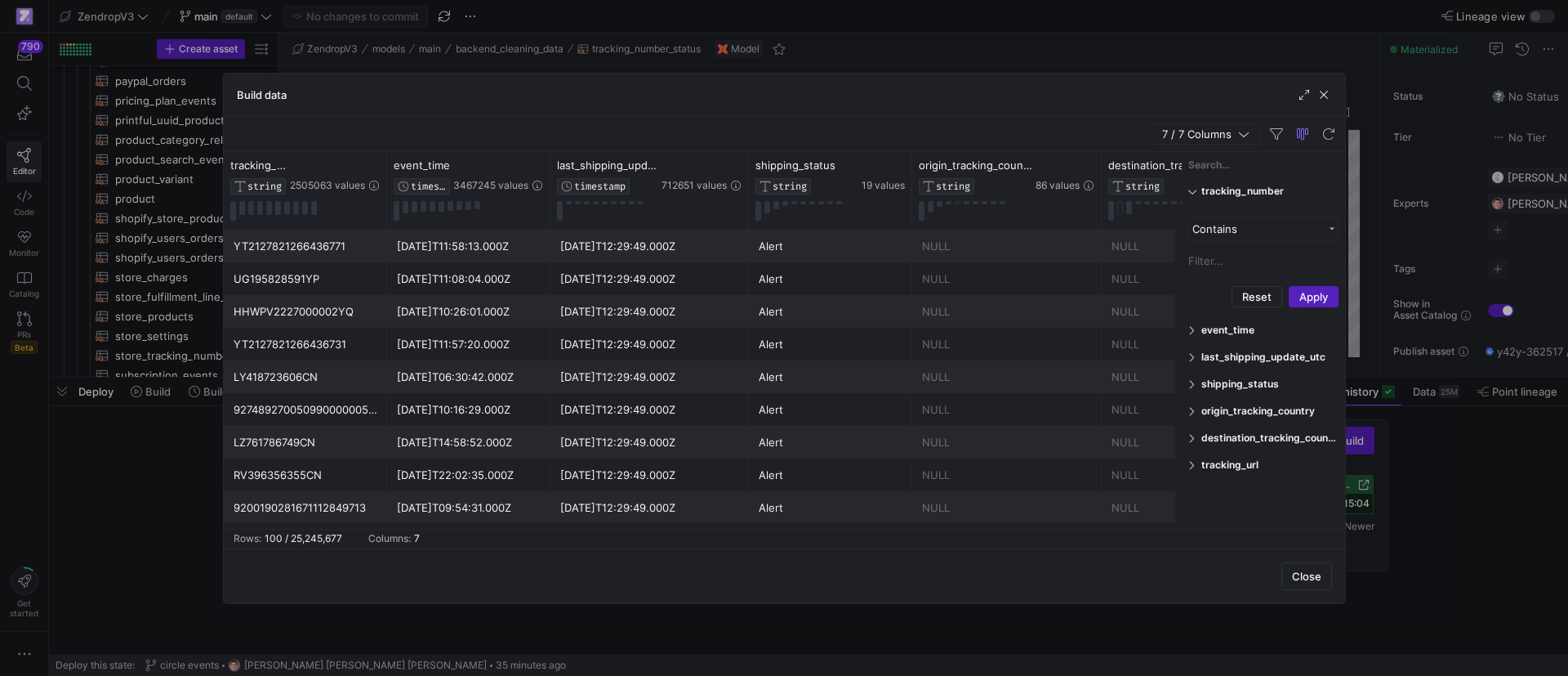
scroll to position [0, 0]
paste input "420279579261290339603340866822"
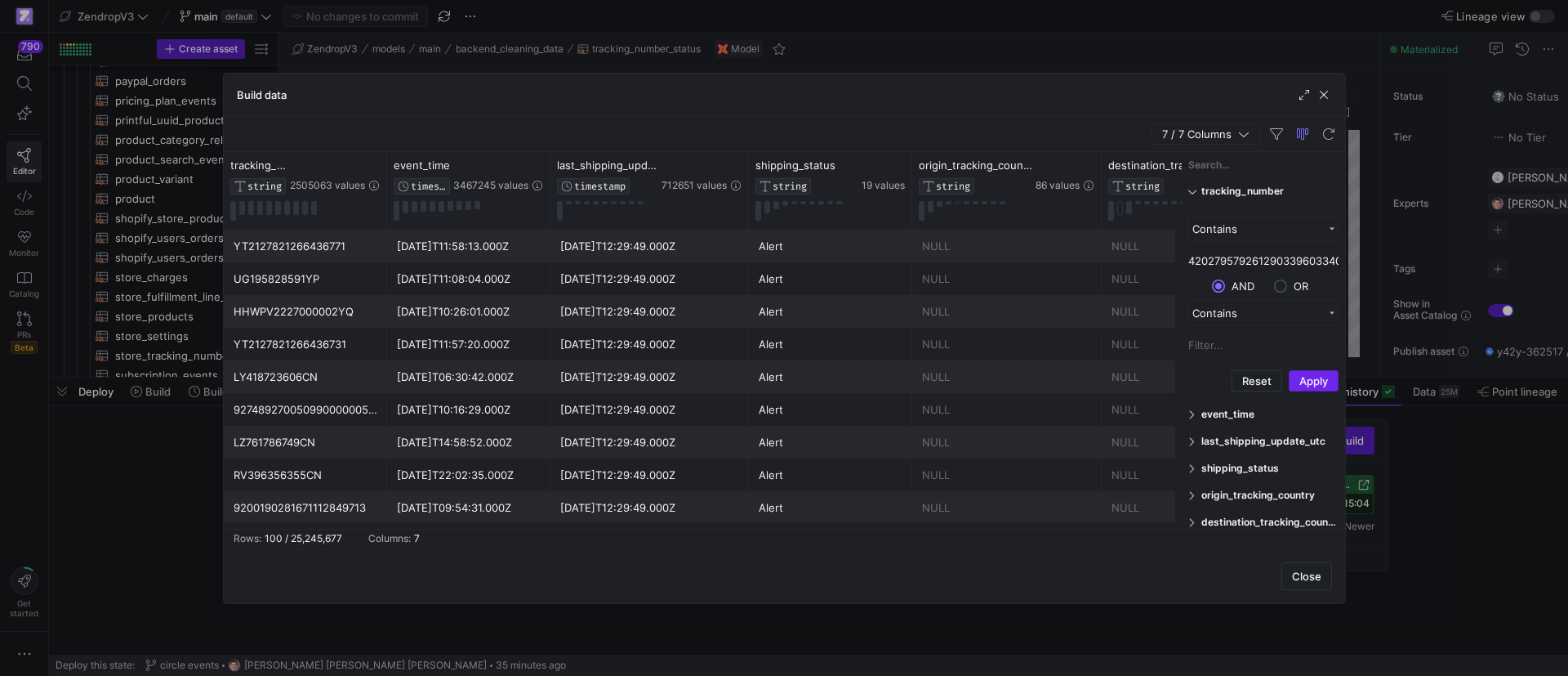
scroll to position [0, 52]
type input "420279579261290339603340866822"
click at [1307, 383] on button "Apply" at bounding box center [1314, 380] width 50 height 21
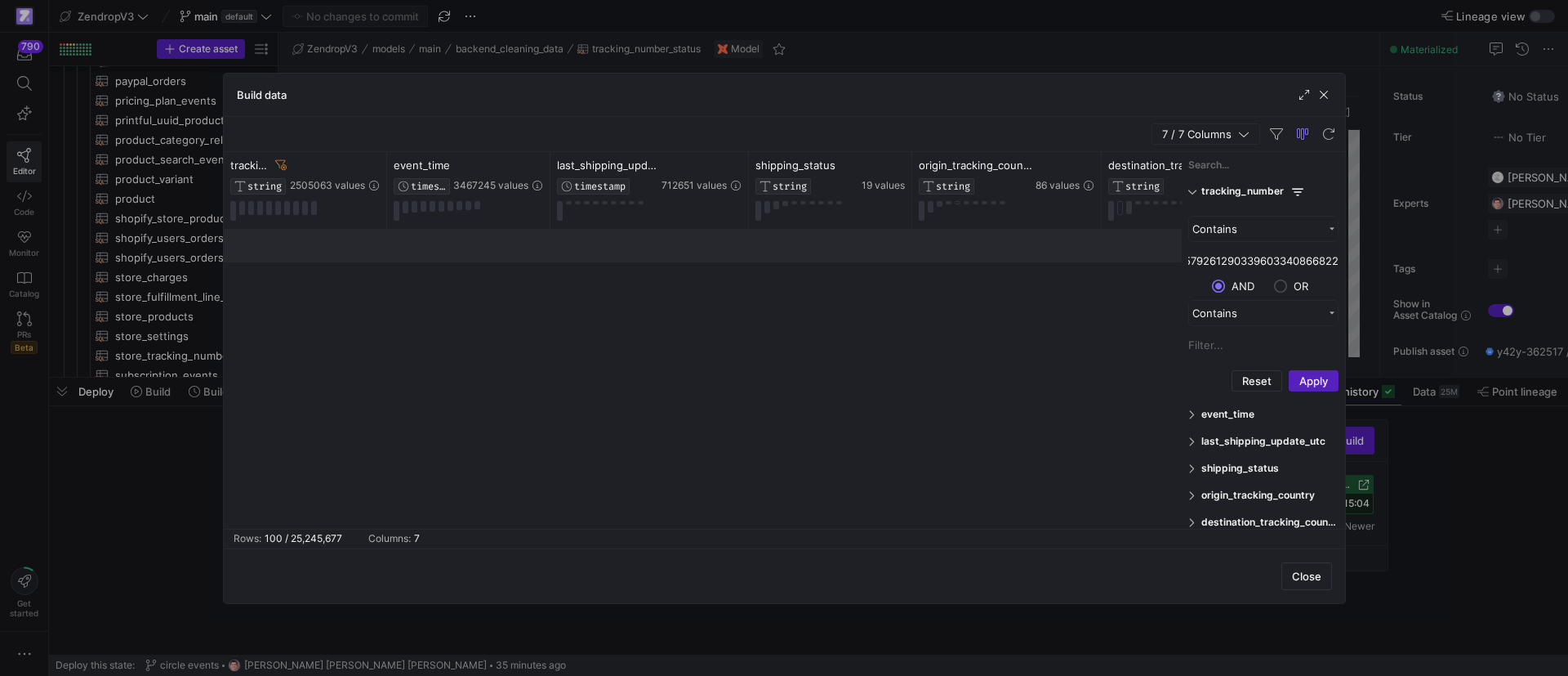
scroll to position [0, 0]
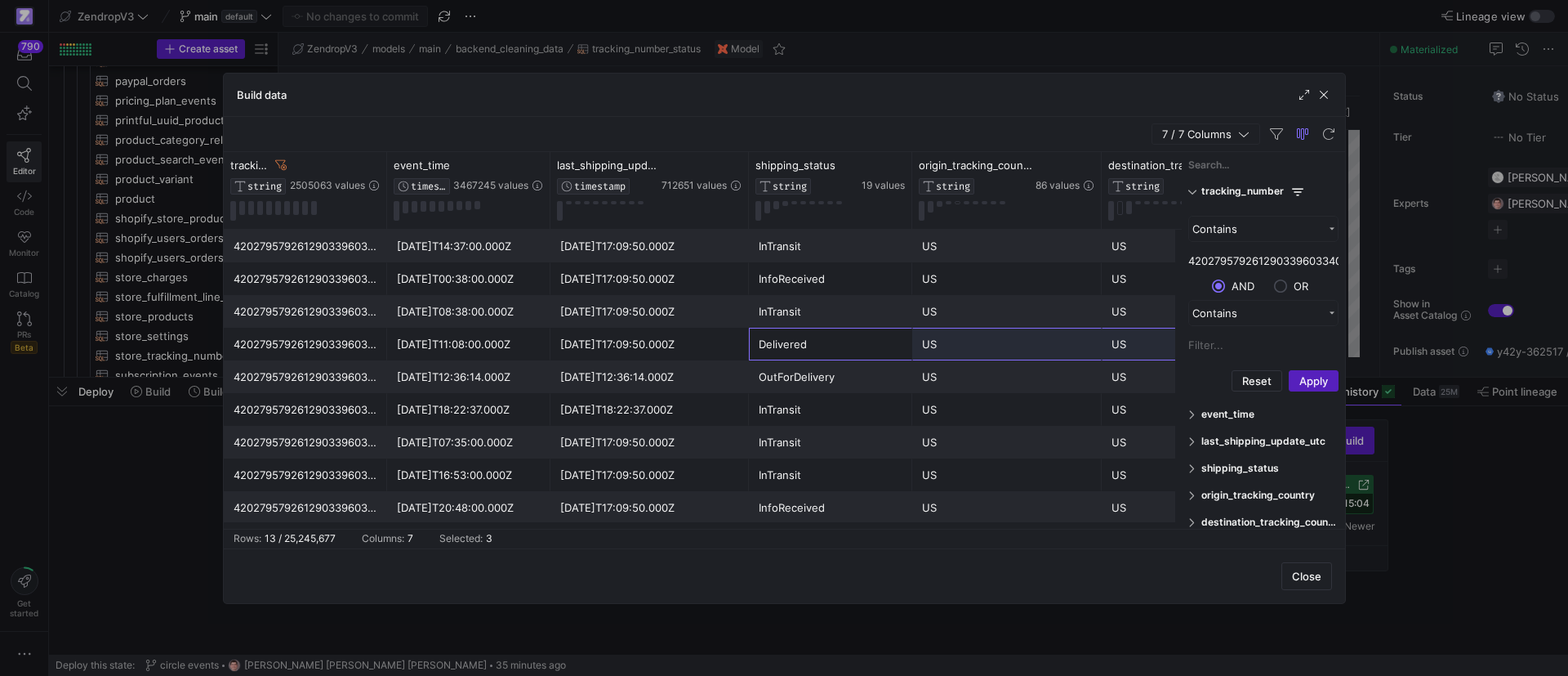
drag, startPoint x: 793, startPoint y: 353, endPoint x: 1147, endPoint y: 344, distance: 354.1
click at [1147, 344] on div "420279579261290339603340866822 [DATE]T11:08:00.000Z [DATE]T17:09:50.000Z Delive…" at bounding box center [853, 344] width 1259 height 32
drag, startPoint x: 475, startPoint y: 344, endPoint x: 459, endPoint y: 353, distance: 18.4
click at [459, 353] on div "[DATE]T11:08:00.000Z" at bounding box center [469, 344] width 144 height 32
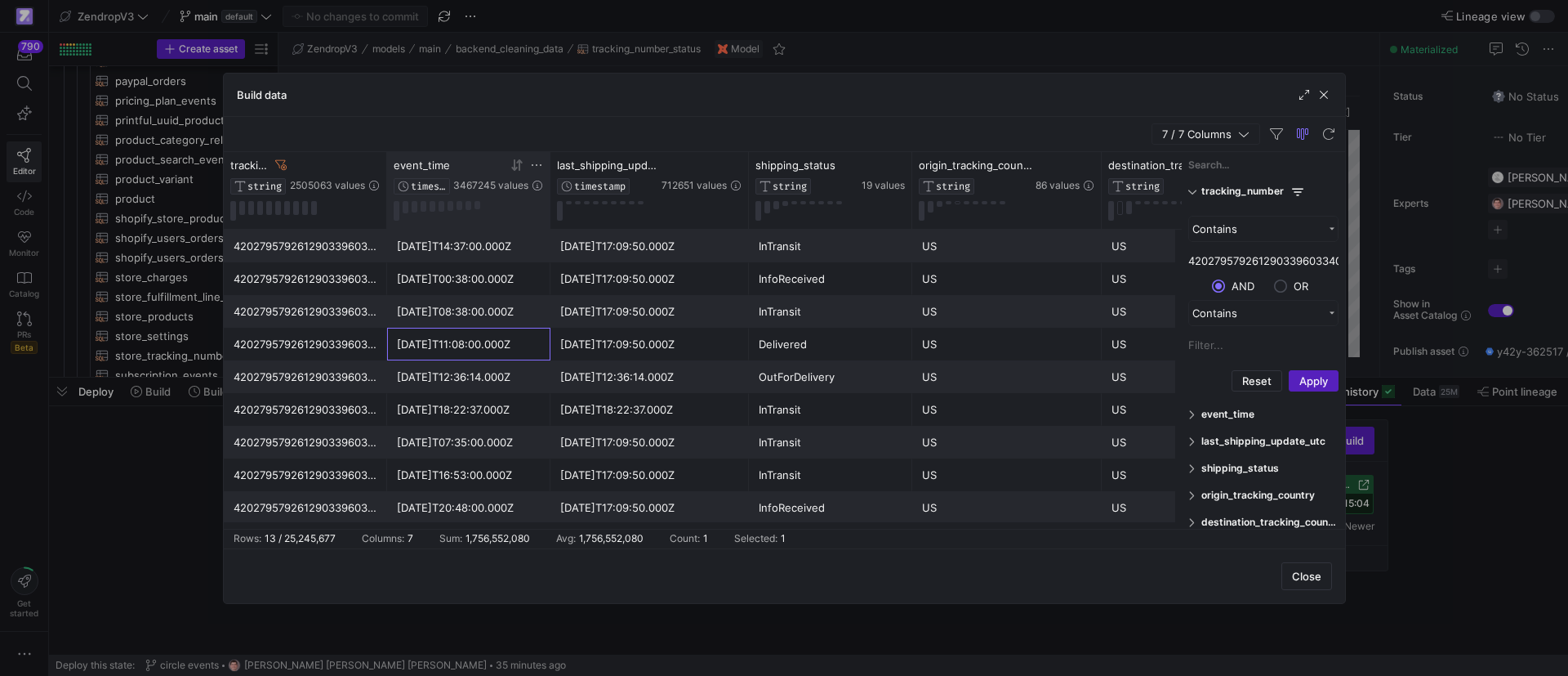
click at [517, 169] on icon at bounding box center [517, 165] width 13 height 13
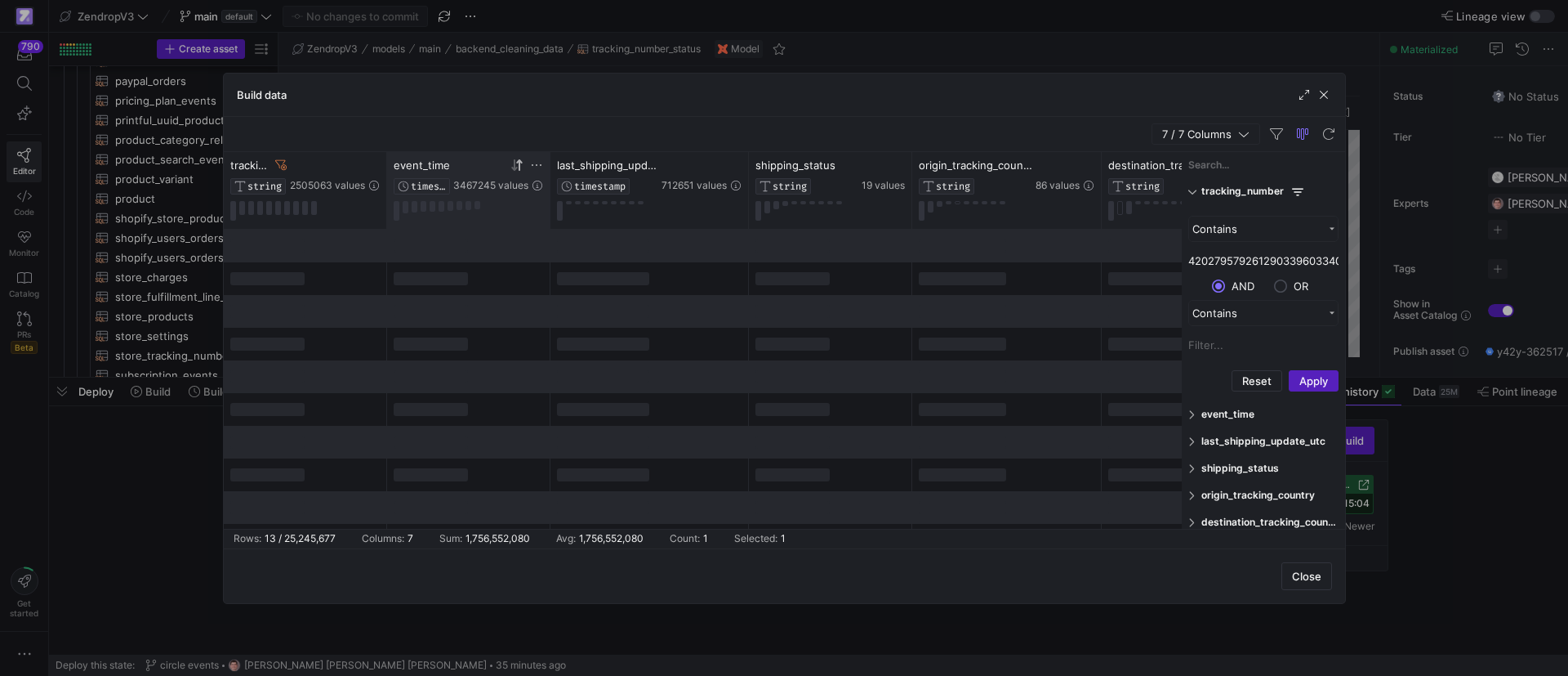
click at [516, 169] on icon at bounding box center [514, 165] width 6 height 11
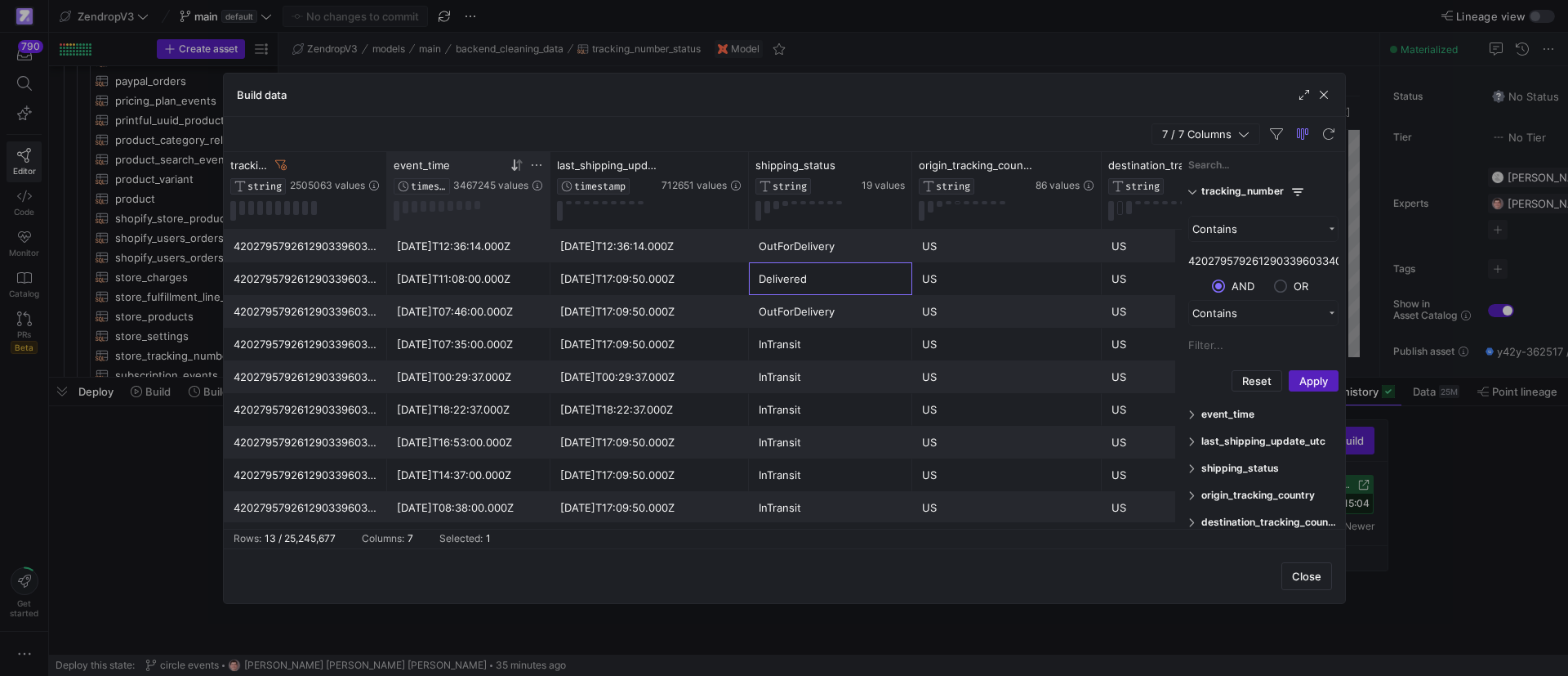
click at [808, 287] on div "Delivered" at bounding box center [830, 279] width 144 height 32
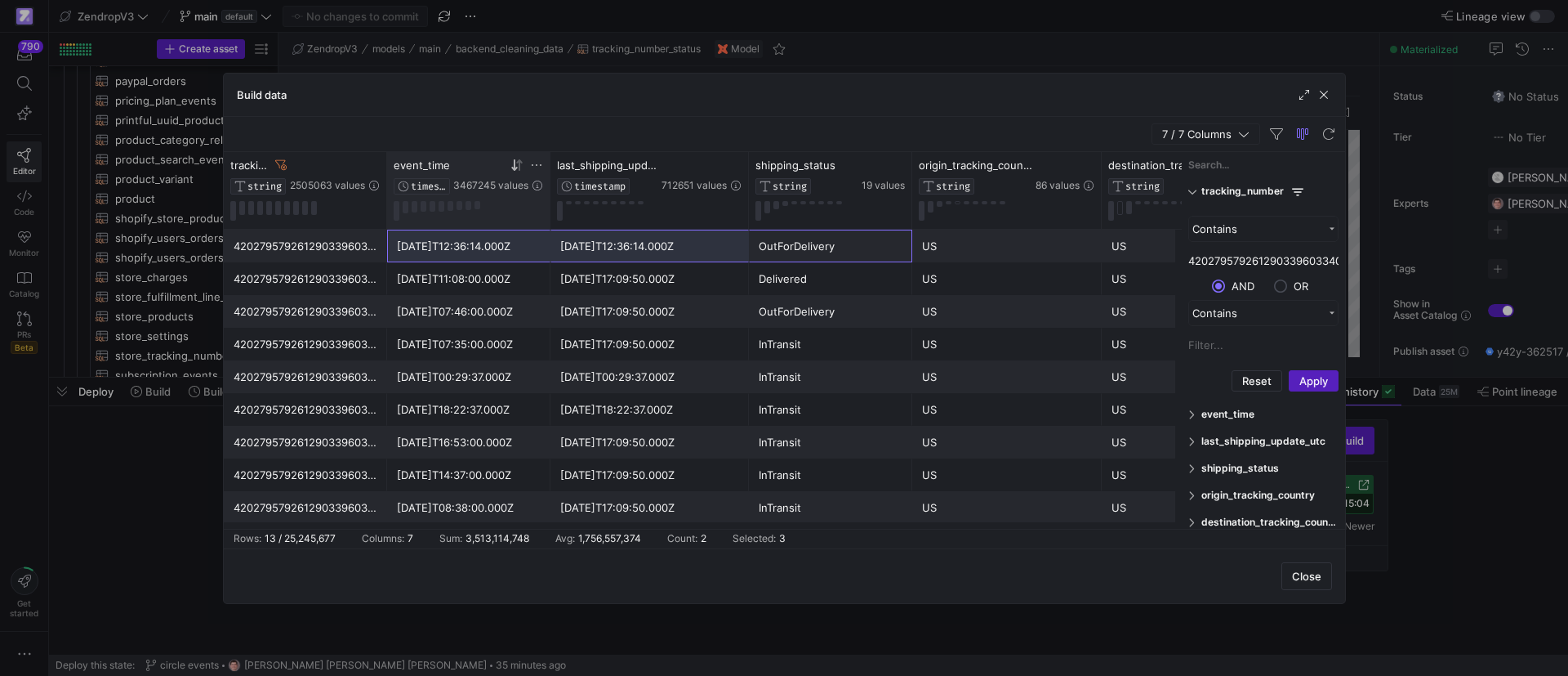
drag, startPoint x: 806, startPoint y: 254, endPoint x: 431, endPoint y: 249, distance: 375.0
click at [431, 249] on div "420279579261290339603340866822 [DATE]T12:36:14.000Z [DATE]T12:36:14.000Z OutFor…" at bounding box center [853, 245] width 1259 height 32
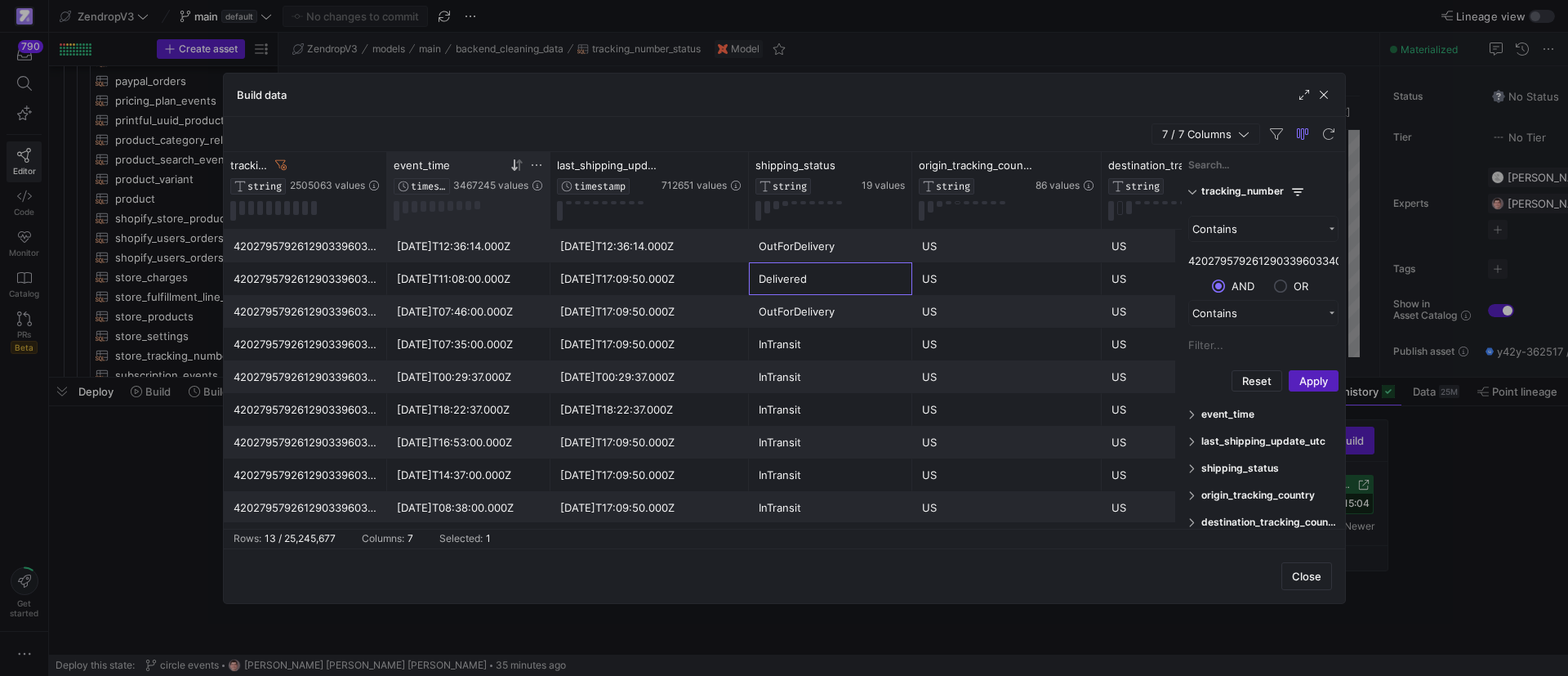
click at [807, 287] on div "Delivered" at bounding box center [830, 279] width 144 height 32
click at [775, 250] on div "OutForDelivery" at bounding box center [830, 246] width 144 height 32
click at [470, 250] on div "[DATE]T12:36:14.000Z" at bounding box center [469, 246] width 144 height 32
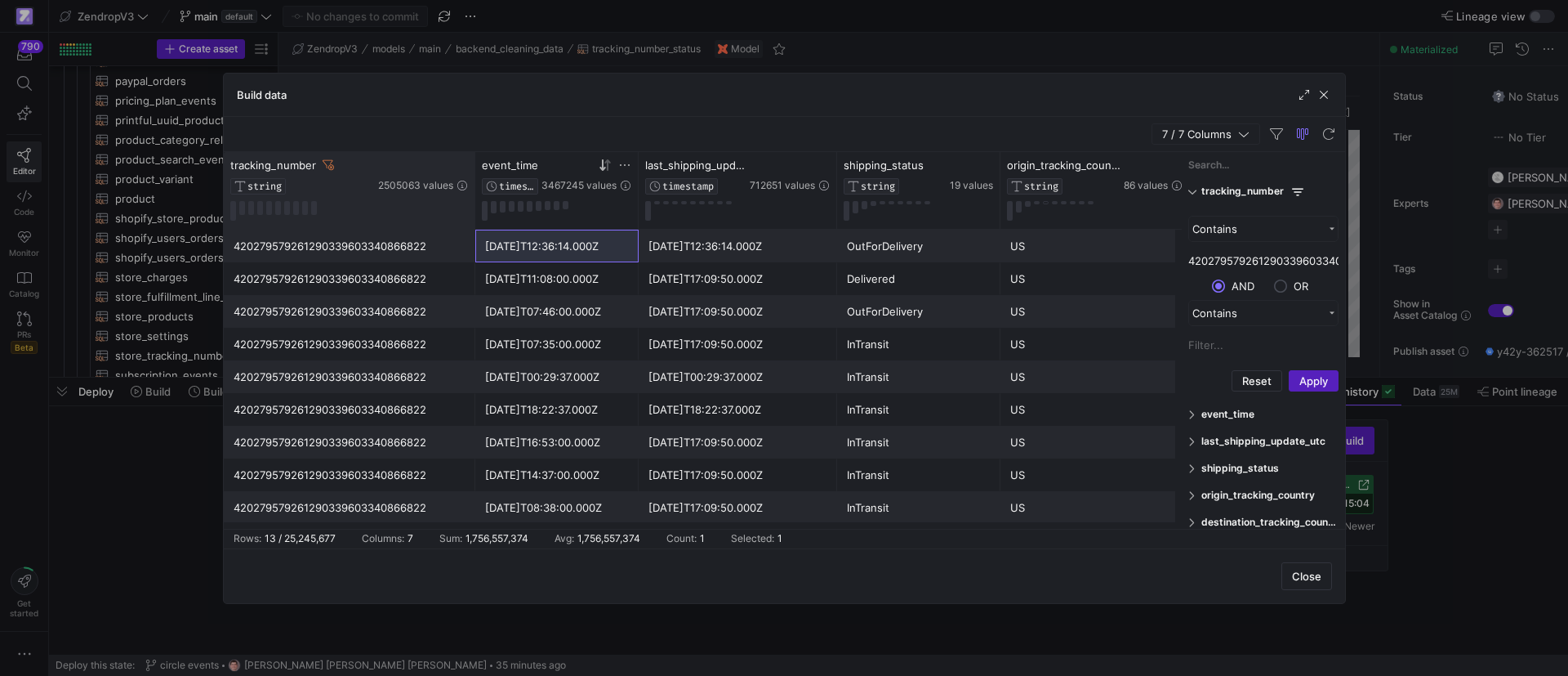
drag, startPoint x: 386, startPoint y: 176, endPoint x: 473, endPoint y: 177, distance: 87.0
click at [473, 177] on div at bounding box center [474, 190] width 6 height 76
click at [1318, 93] on span "button" at bounding box center [1324, 95] width 17 height 17
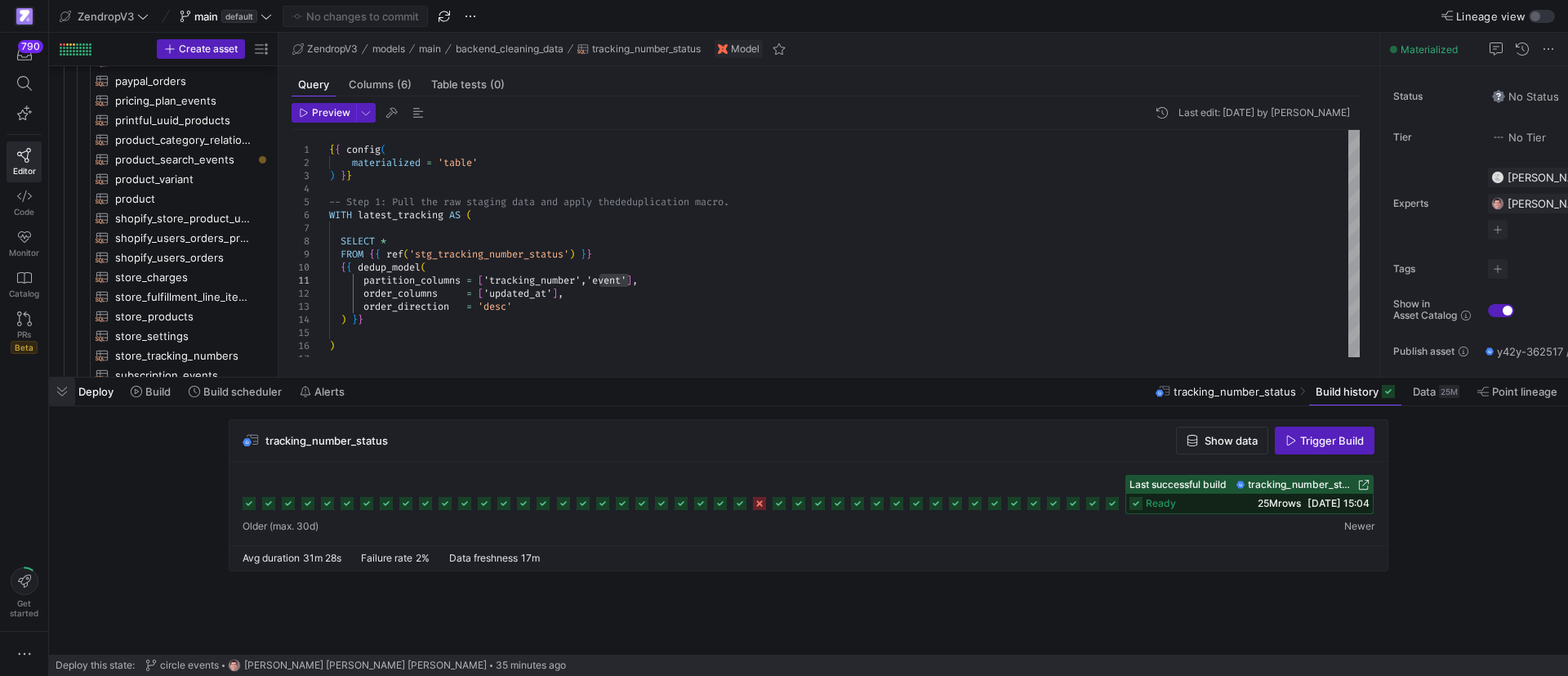
click at [64, 394] on span "button" at bounding box center [62, 391] width 26 height 28
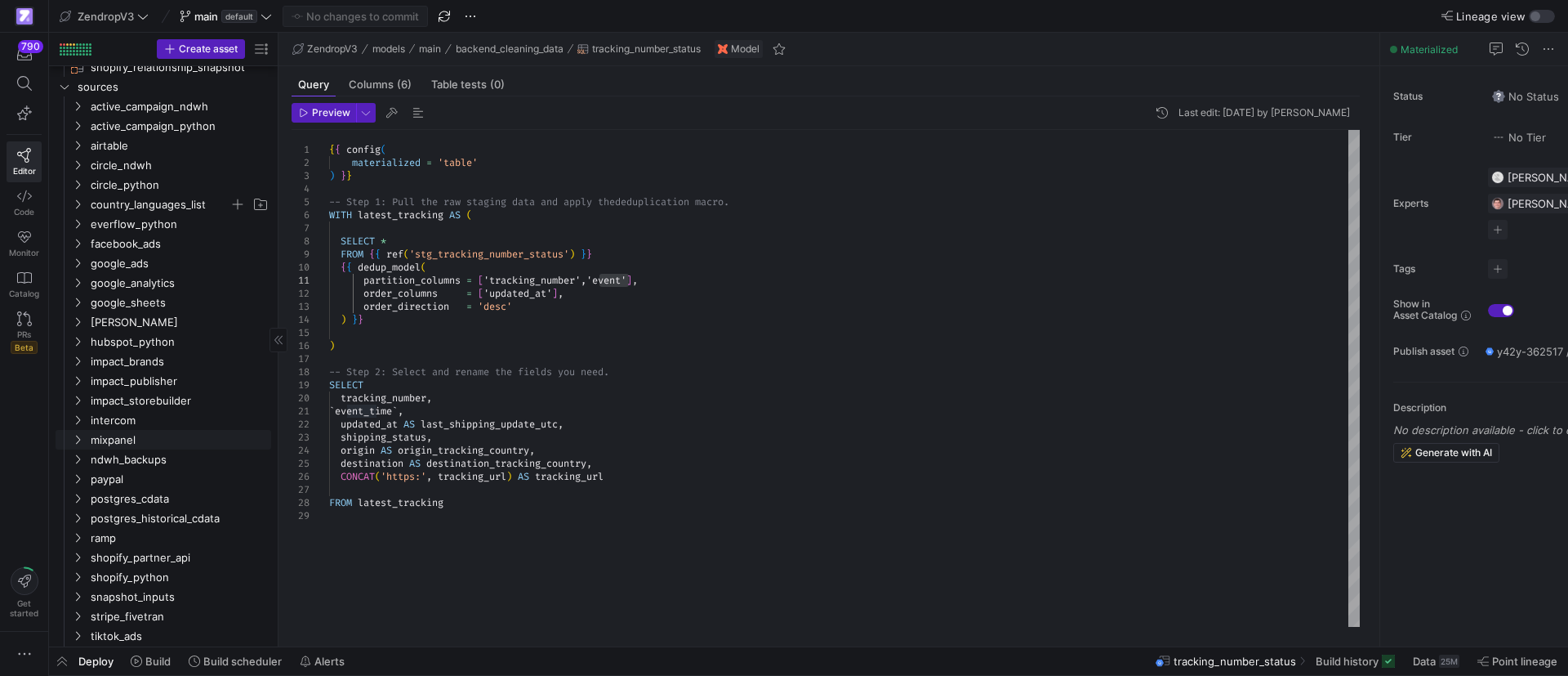
scroll to position [2499, 0]
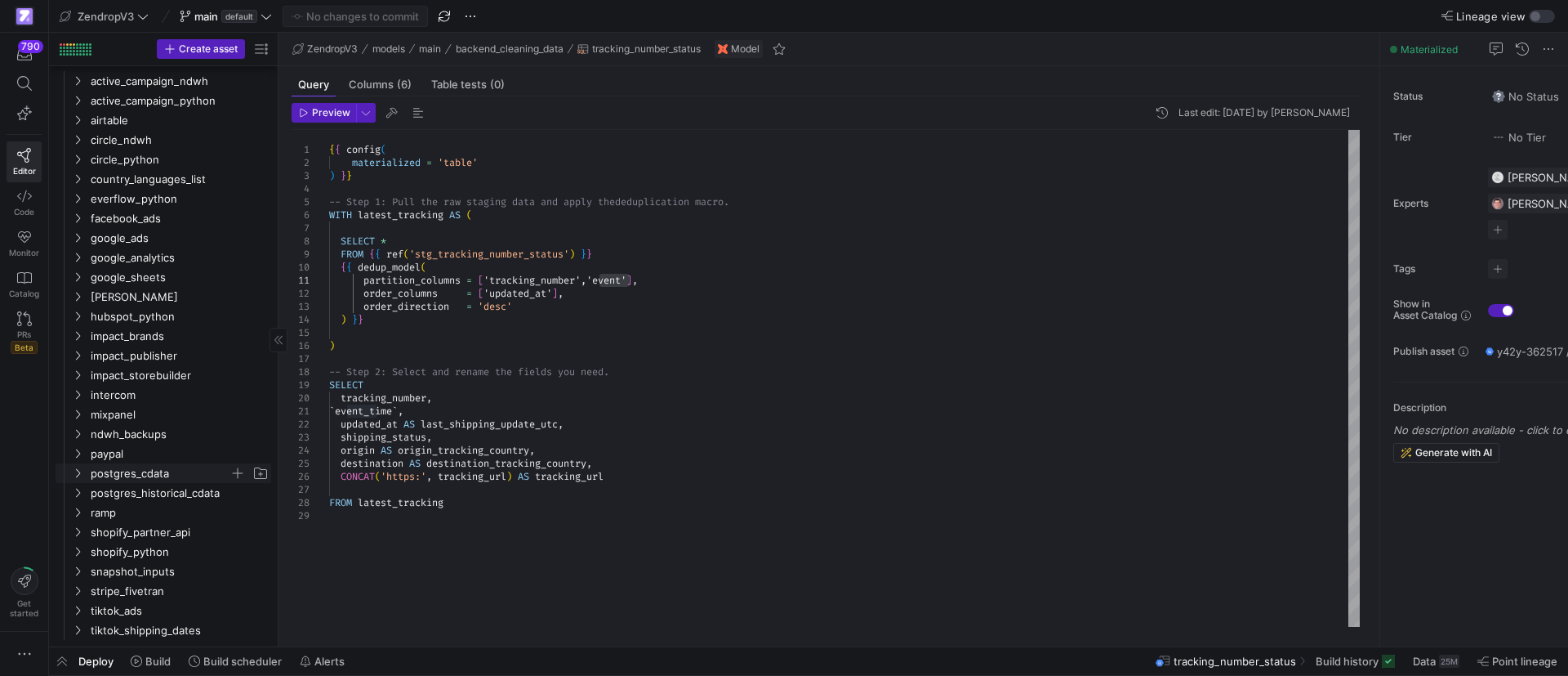
click at [79, 472] on icon "Press SPACE to select this row." at bounding box center [77, 473] width 4 height 9
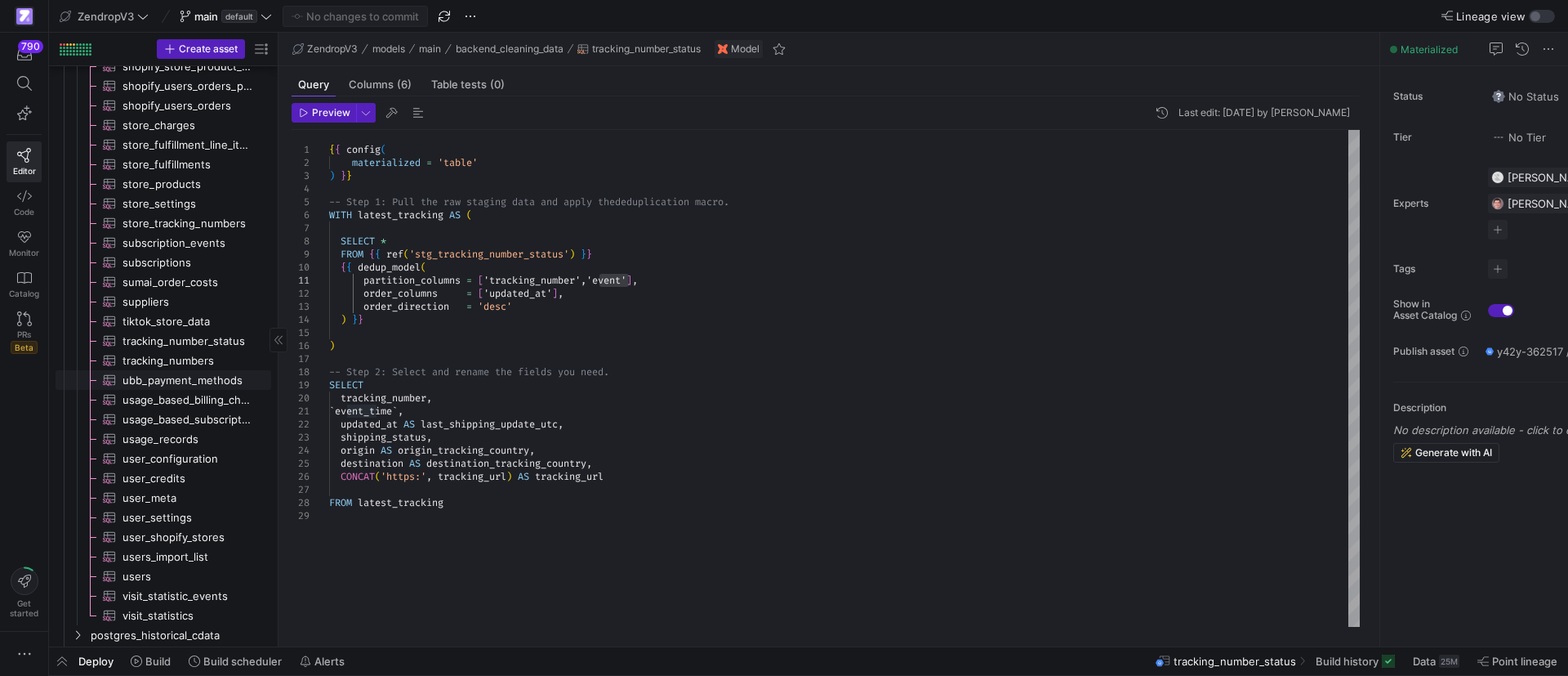
scroll to position [3363, 0]
drag, startPoint x: 183, startPoint y: 335, endPoint x: 329, endPoint y: 355, distance: 147.4
click at [183, 334] on span "tracking_number_status​​​​​​​​​" at bounding box center [187, 341] width 130 height 18
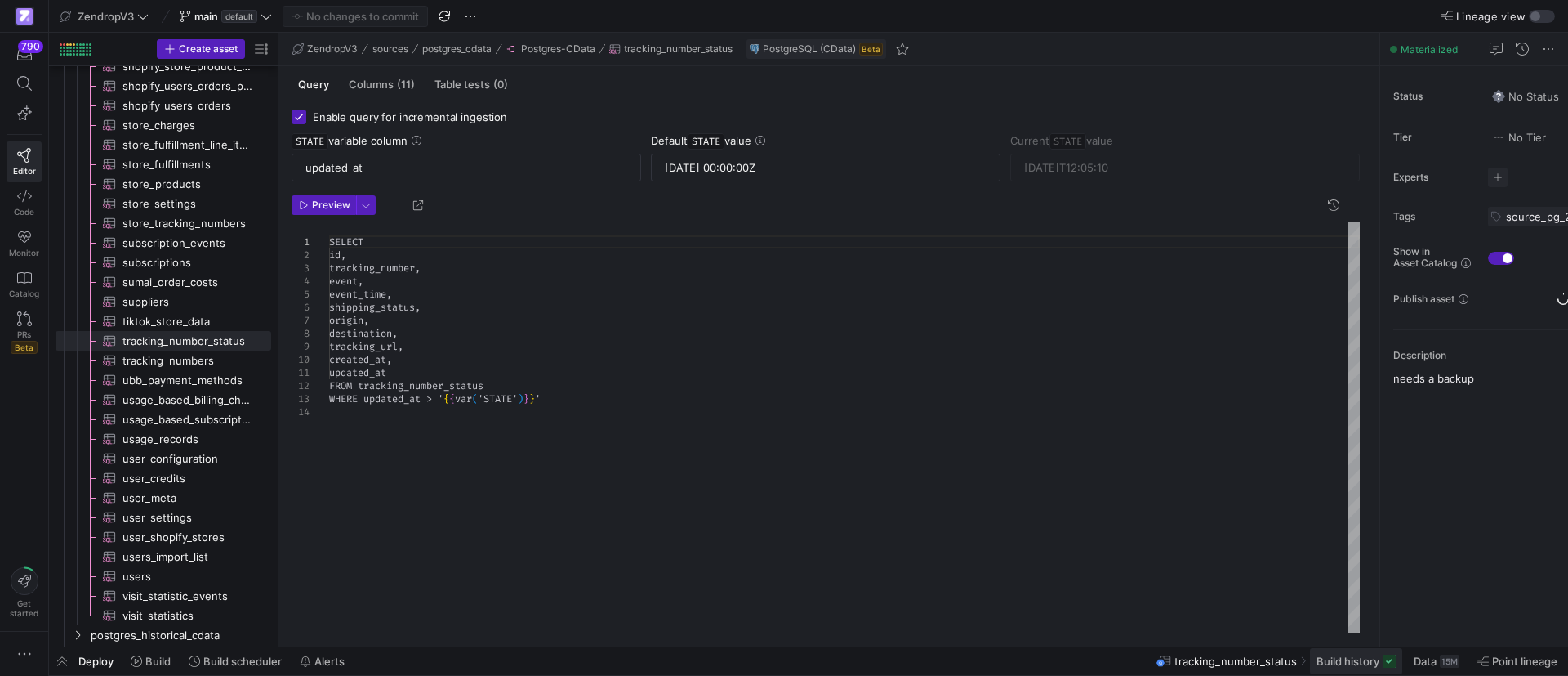
click at [1364, 653] on span at bounding box center [1356, 660] width 92 height 26
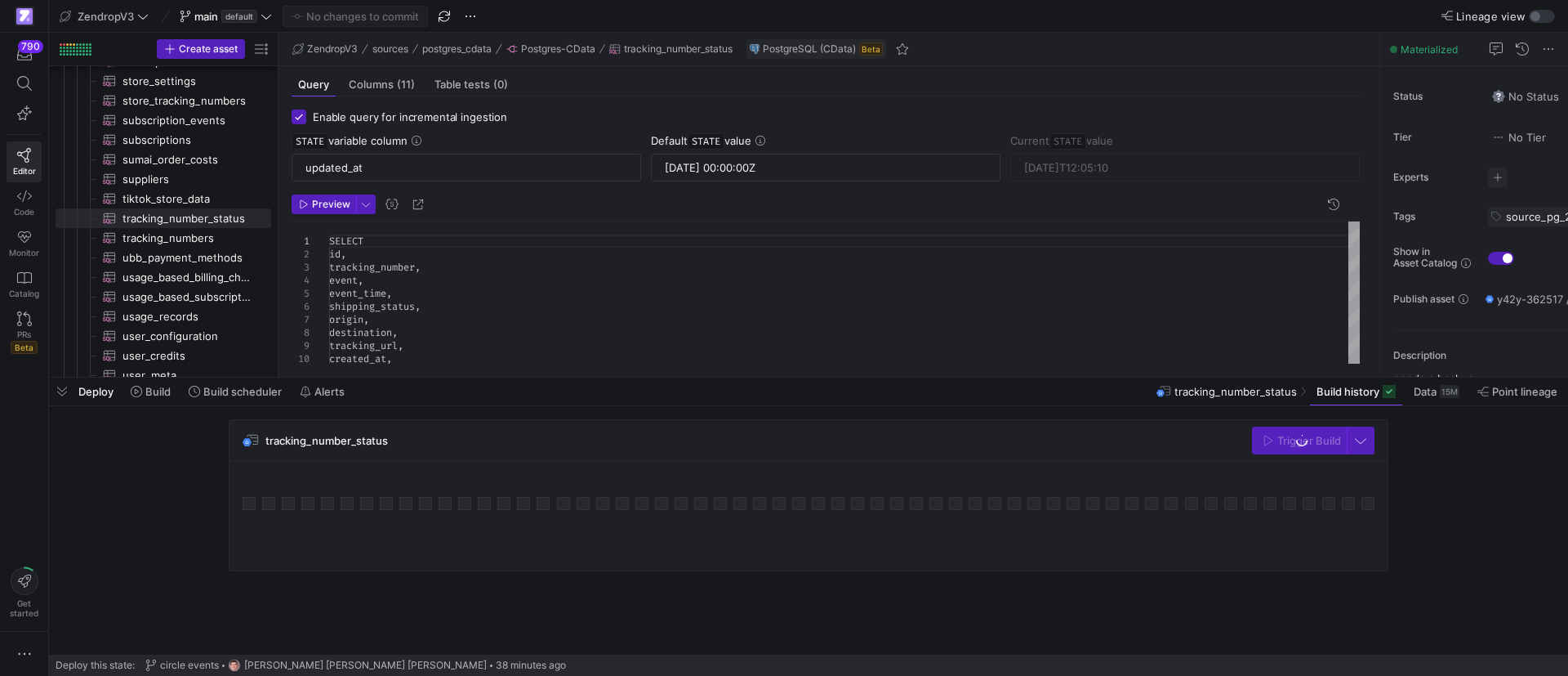
scroll to position [3485, 0]
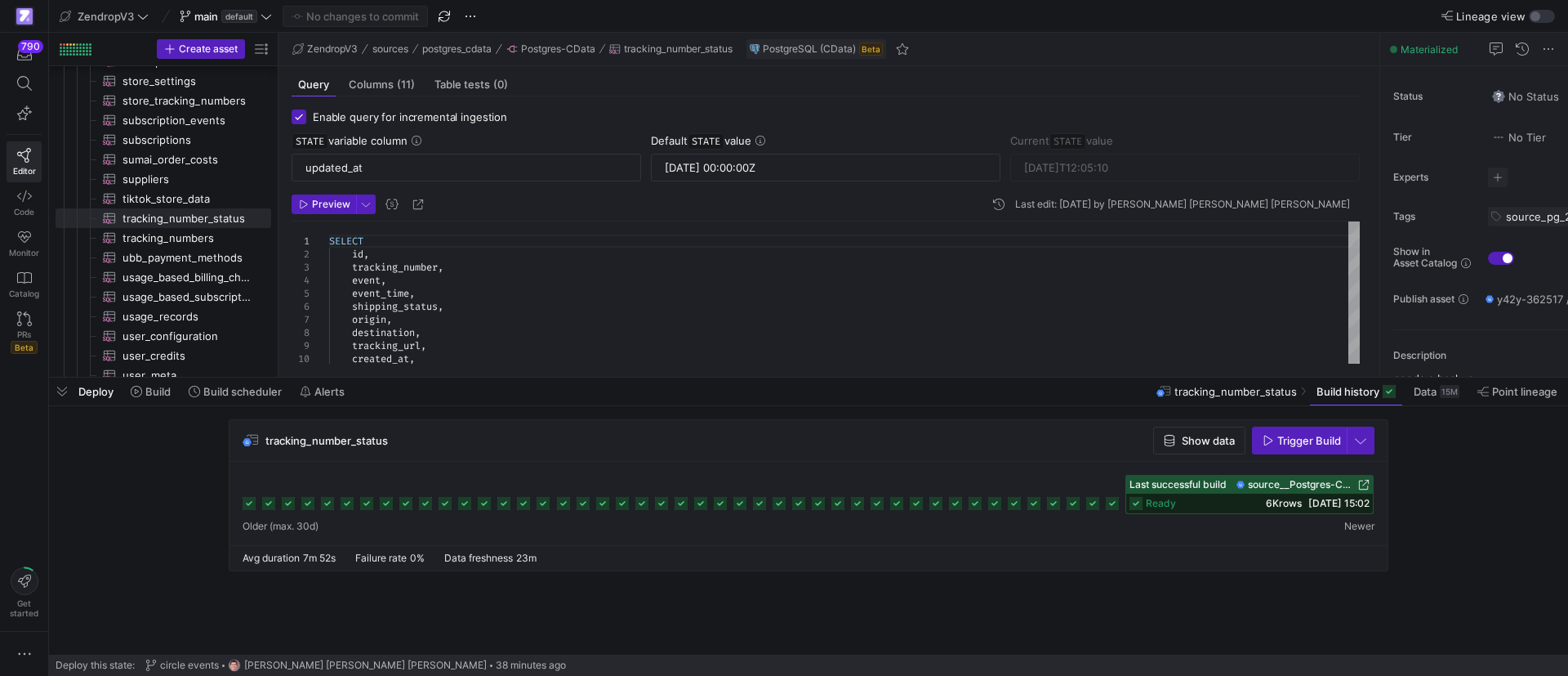
click at [618, 453] on div "tracking_number_status Show data Trigger Build" at bounding box center [808, 440] width 1158 height 41
click at [1363, 444] on span "button" at bounding box center [1361, 440] width 26 height 26
click at [1305, 495] on span "Full Refresh Build" at bounding box center [1313, 495] width 103 height 13
click at [1369, 431] on span "button" at bounding box center [1361, 440] width 26 height 26
click at [1366, 437] on div at bounding box center [784, 338] width 1568 height 676
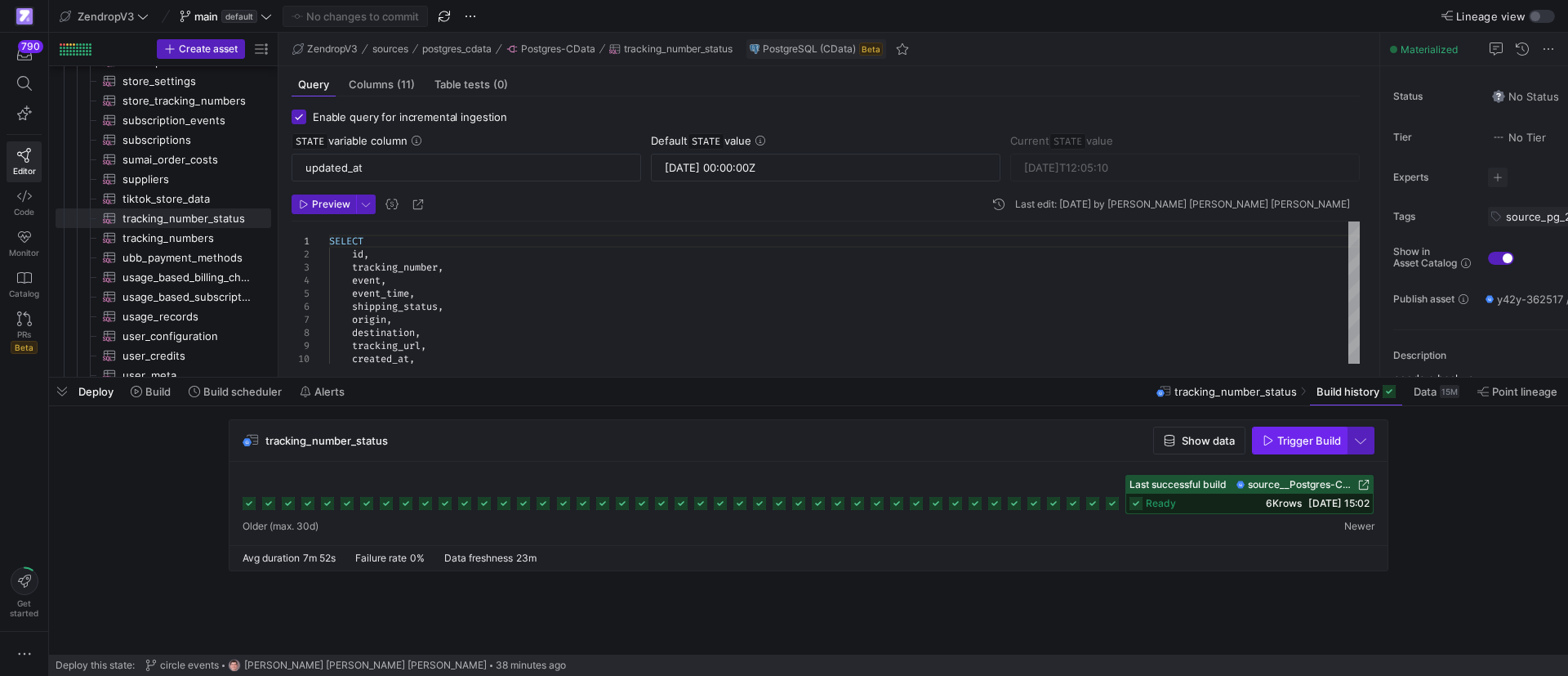
click at [1298, 442] on span "Trigger Build" at bounding box center [1308, 440] width 64 height 13
click at [166, 239] on span "tracking_numbers​​​​​​​​​" at bounding box center [187, 238] width 130 height 18
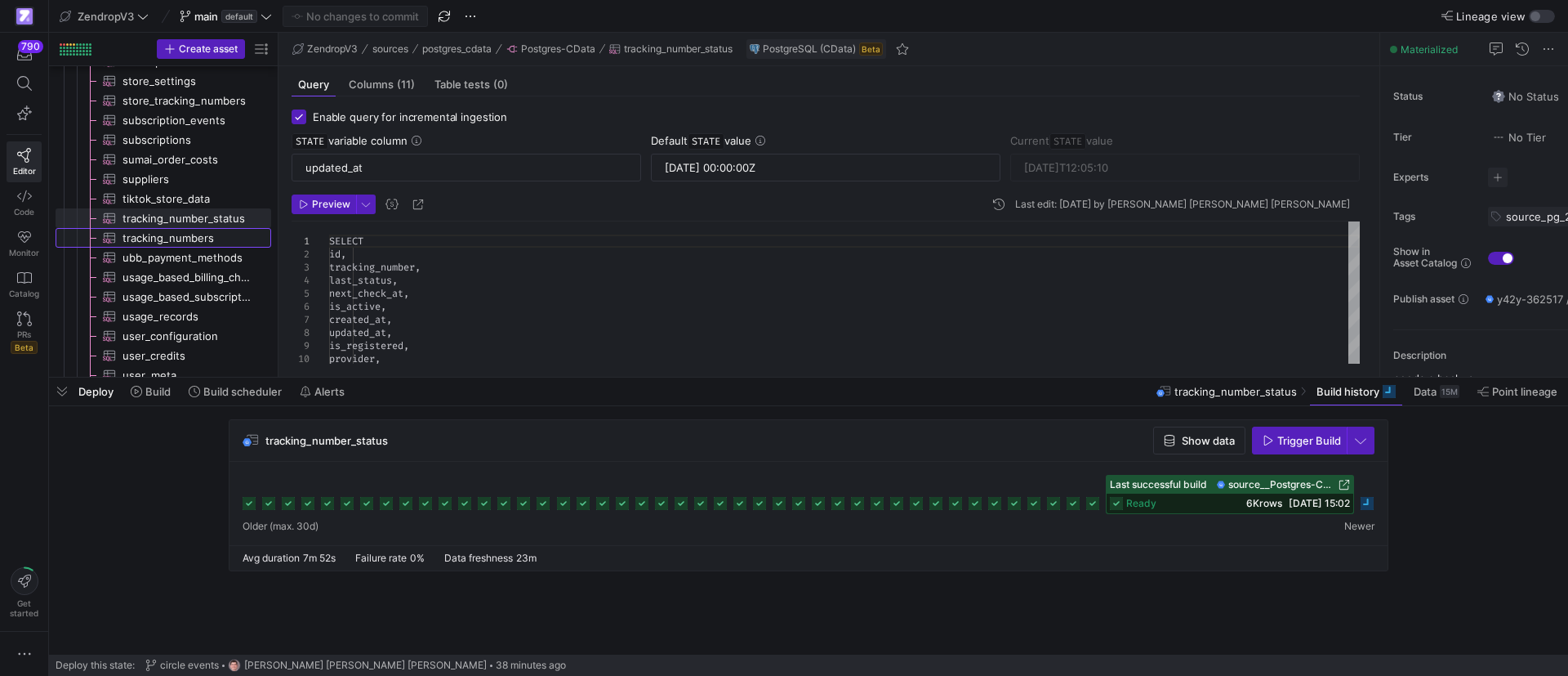
type input "[DATE]T02:30:58"
type textarea "SELECT id, tracking_number, last_status, next_check_at, is_active, created_at, …"
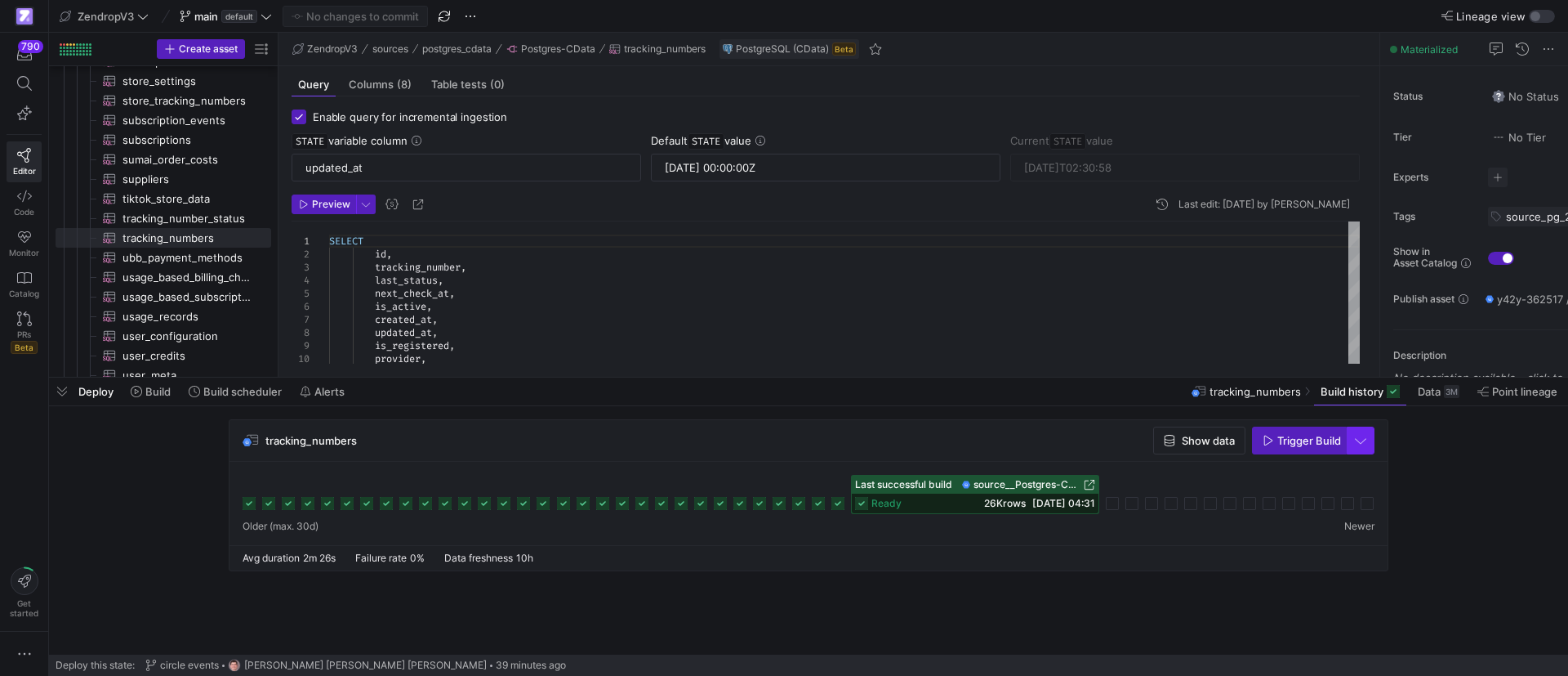
click at [1358, 443] on span "button" at bounding box center [1361, 440] width 26 height 26
click at [1293, 493] on span "Full Refresh Build" at bounding box center [1313, 495] width 103 height 13
click at [1295, 444] on span "Trigger Build" at bounding box center [1308, 440] width 64 height 13
click at [198, 214] on span "tracking_number_status​​​​​​​​​" at bounding box center [187, 218] width 130 height 18
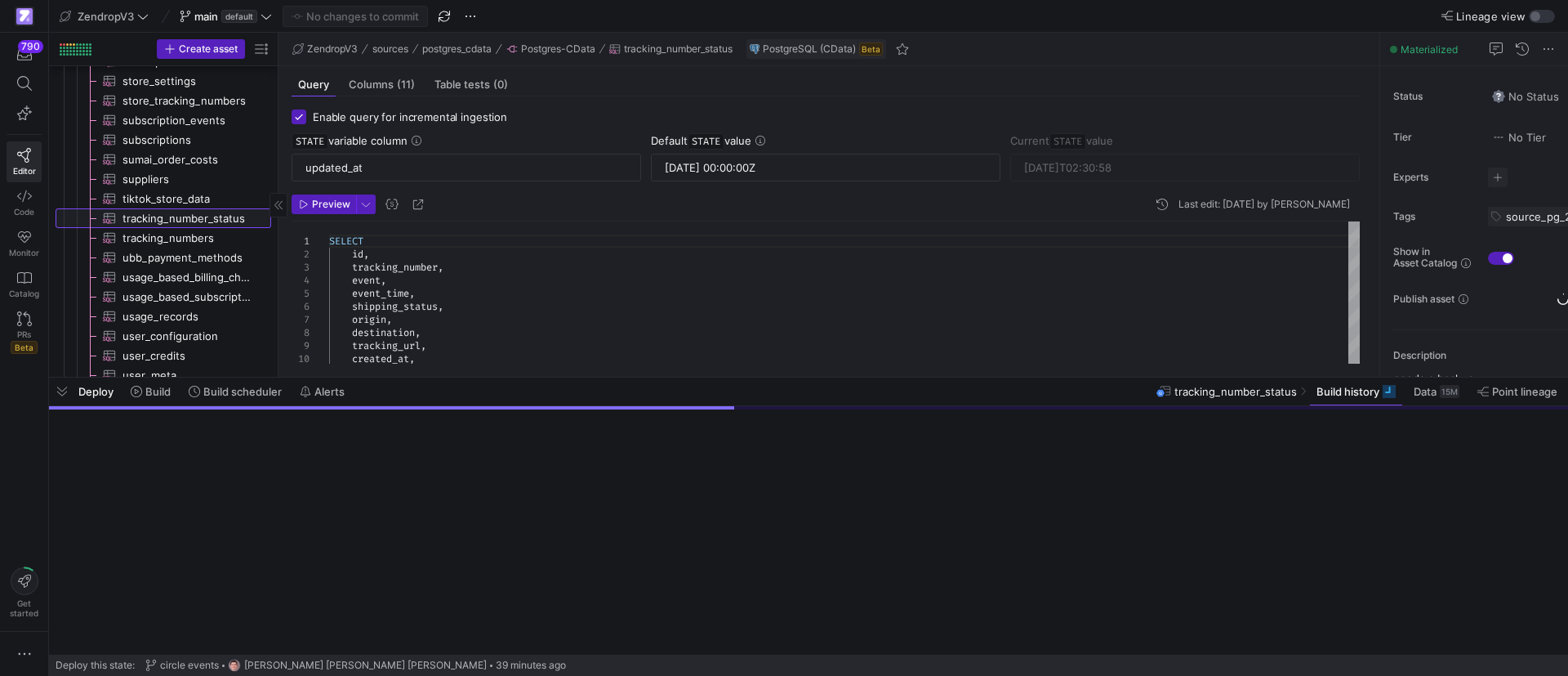
type input "[DATE]T12:05:10"
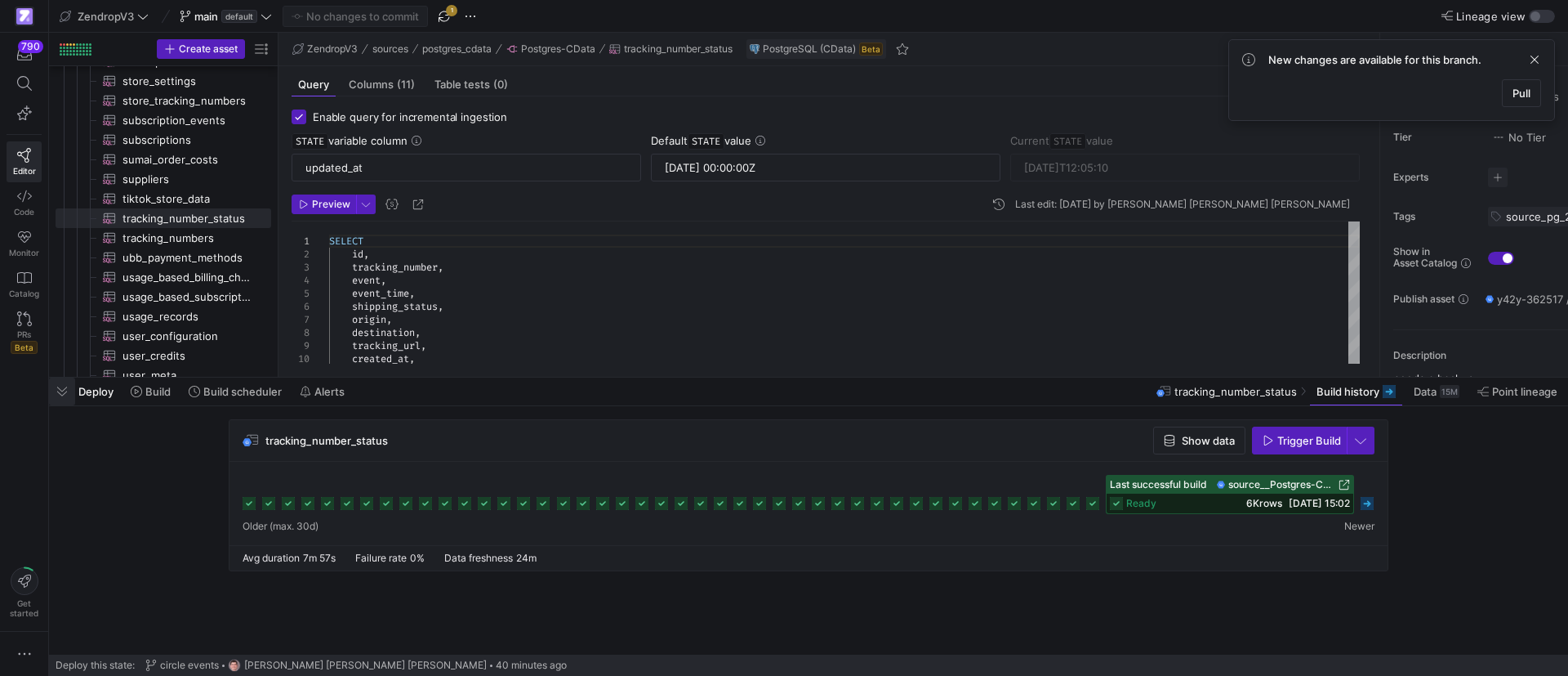
click at [58, 396] on span "button" at bounding box center [62, 391] width 26 height 28
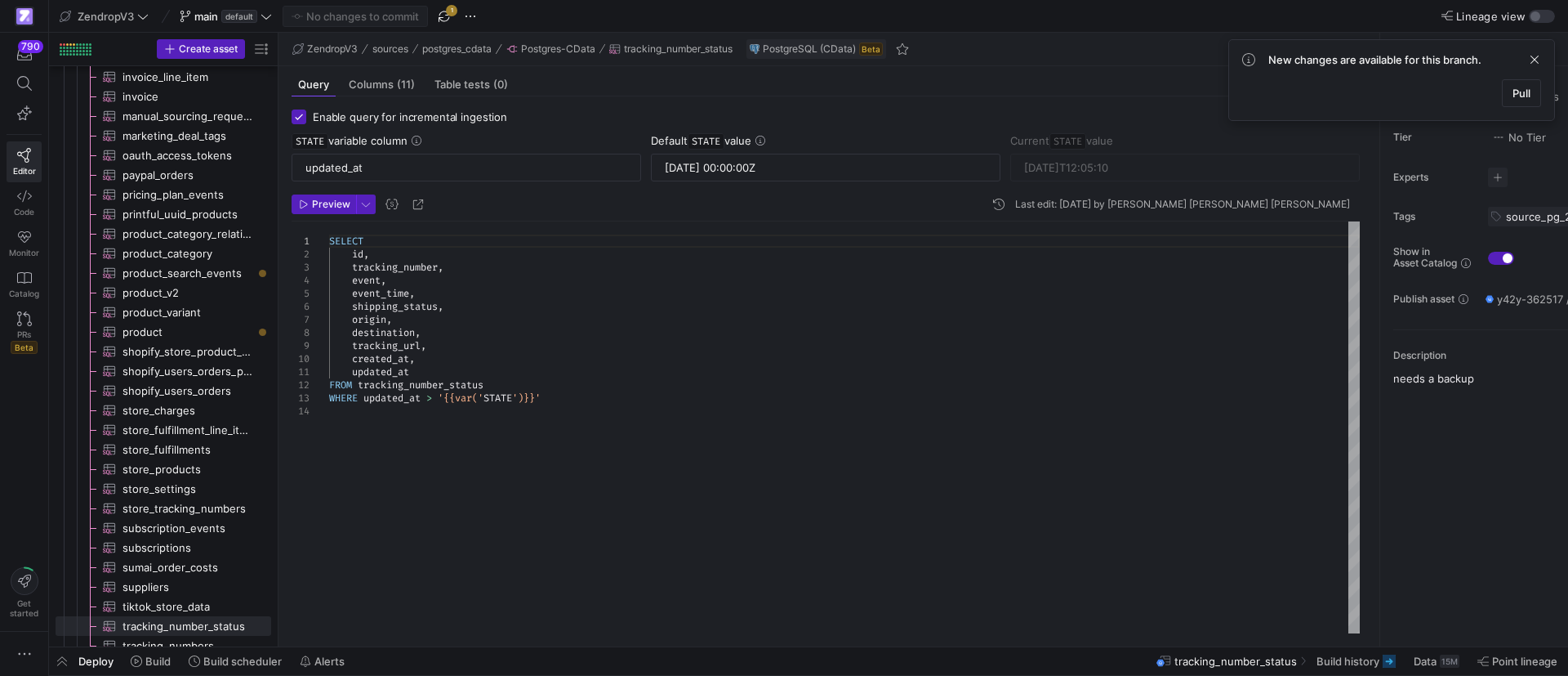
scroll to position [2628, 0]
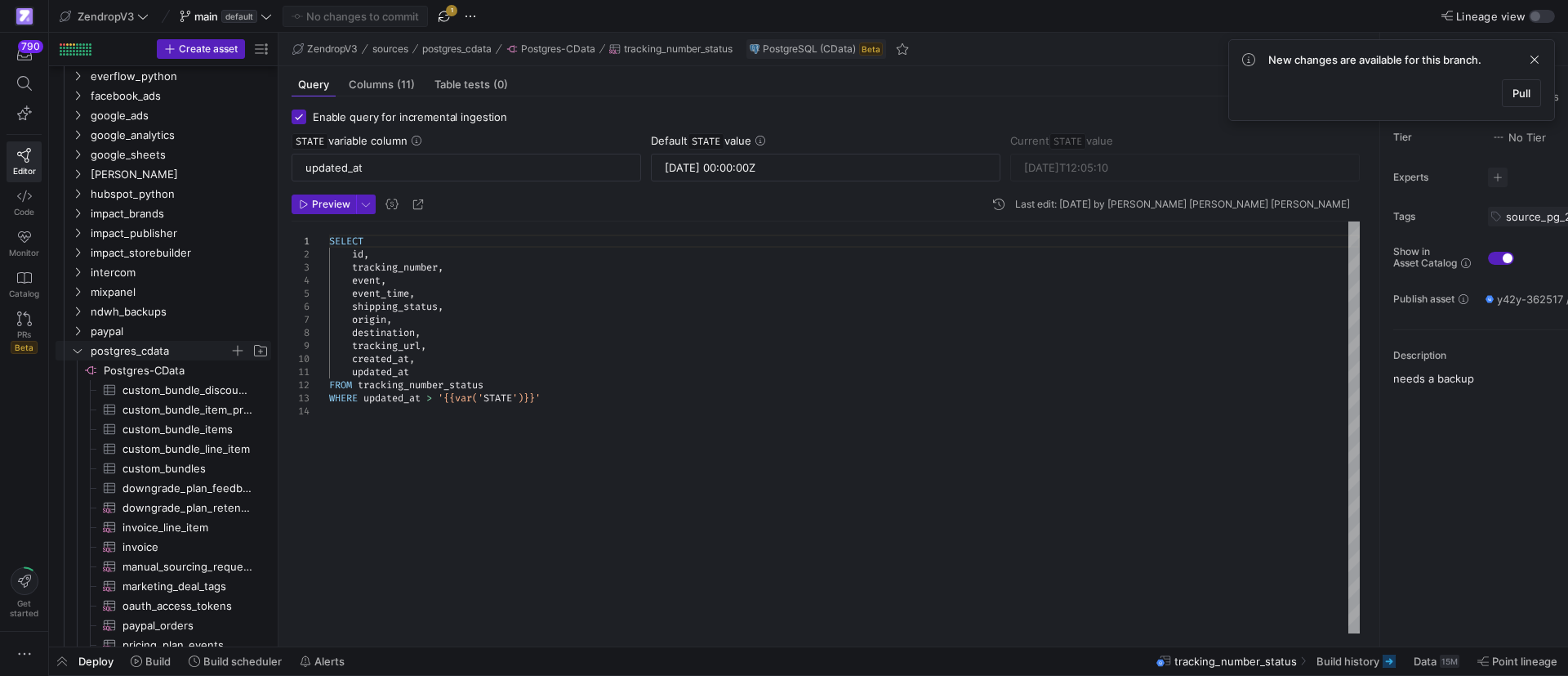
click at [75, 351] on icon "Press SPACE to select this row." at bounding box center [77, 350] width 11 height 10
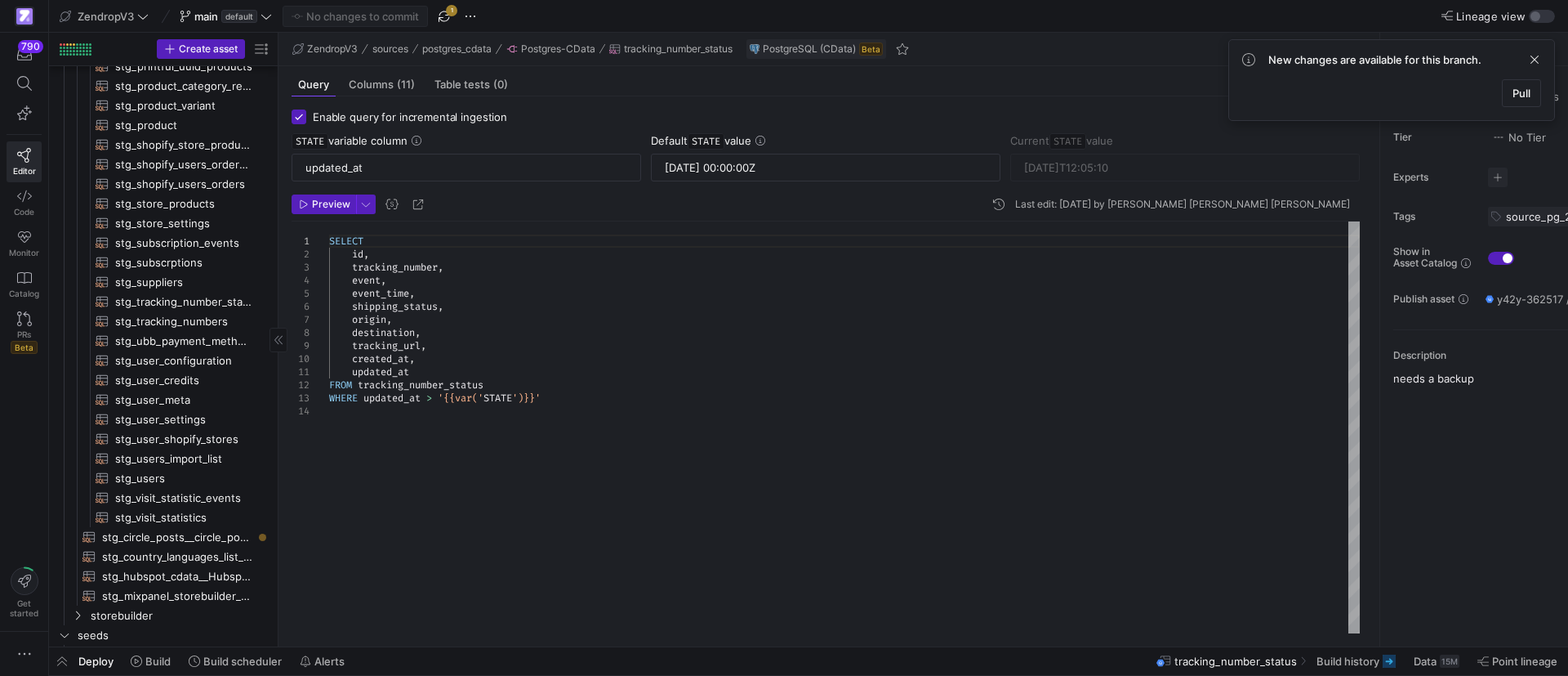
scroll to position [1102, 0]
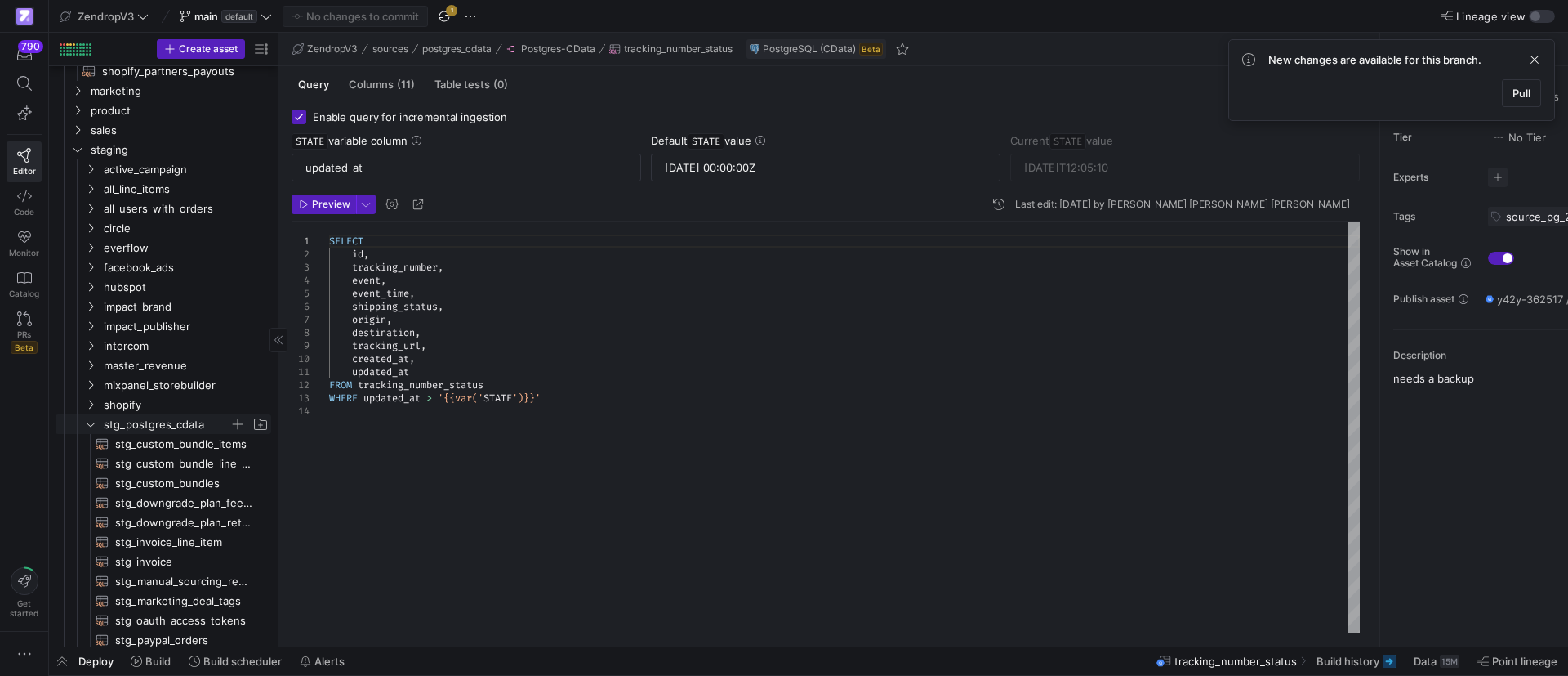
drag, startPoint x: 86, startPoint y: 423, endPoint x: 120, endPoint y: 423, distance: 34.0
click at [87, 423] on icon "Press SPACE to select this row." at bounding box center [90, 425] width 8 height 4
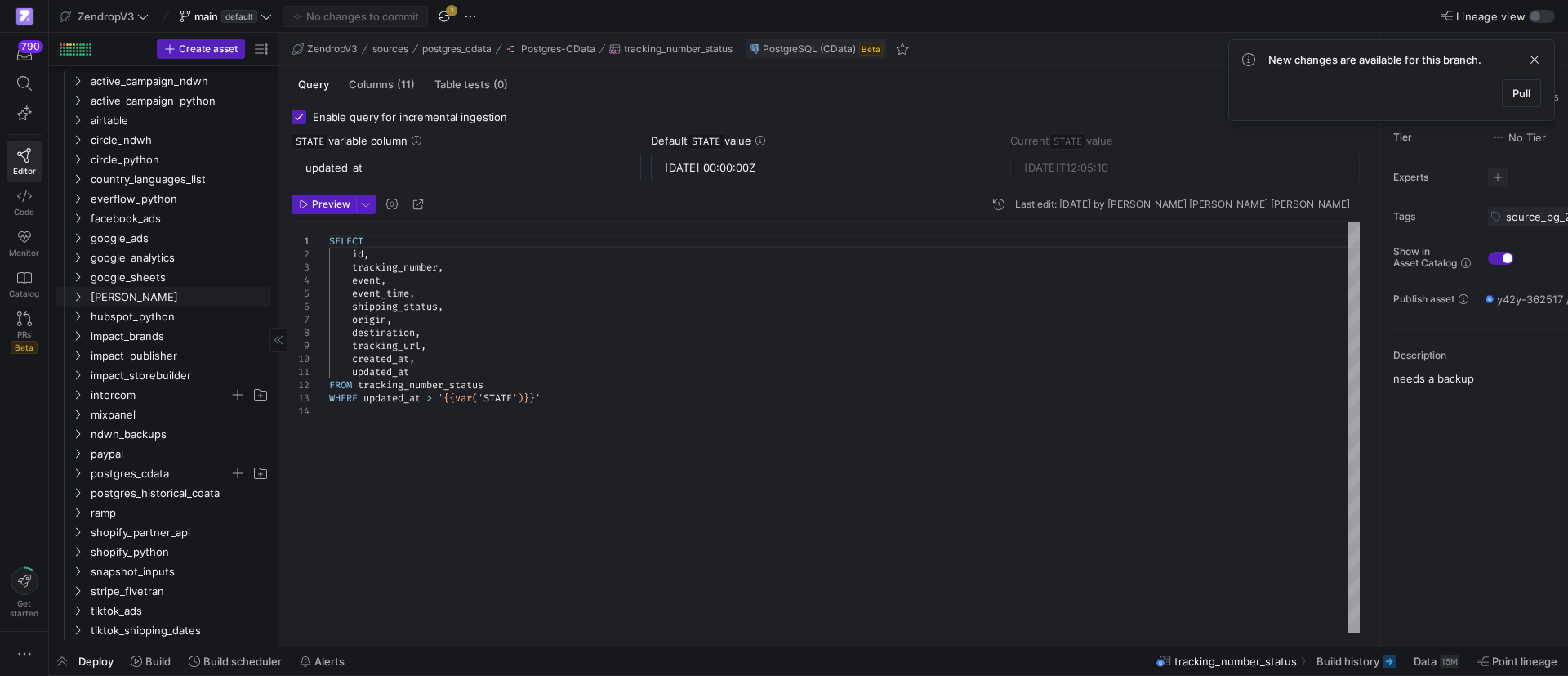
scroll to position [1792, 0]
click at [77, 475] on icon "Press SPACE to select this row." at bounding box center [77, 473] width 4 height 9
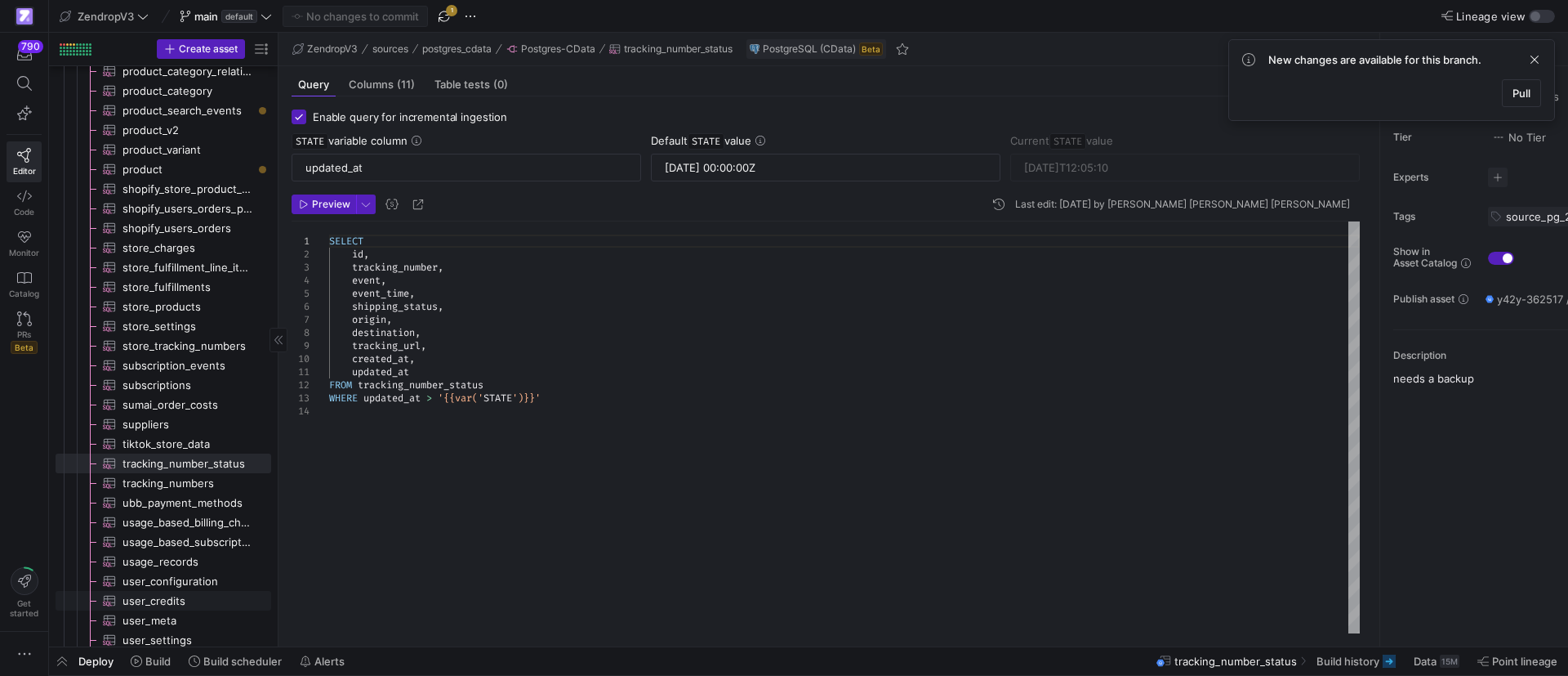
scroll to position [2792, 0]
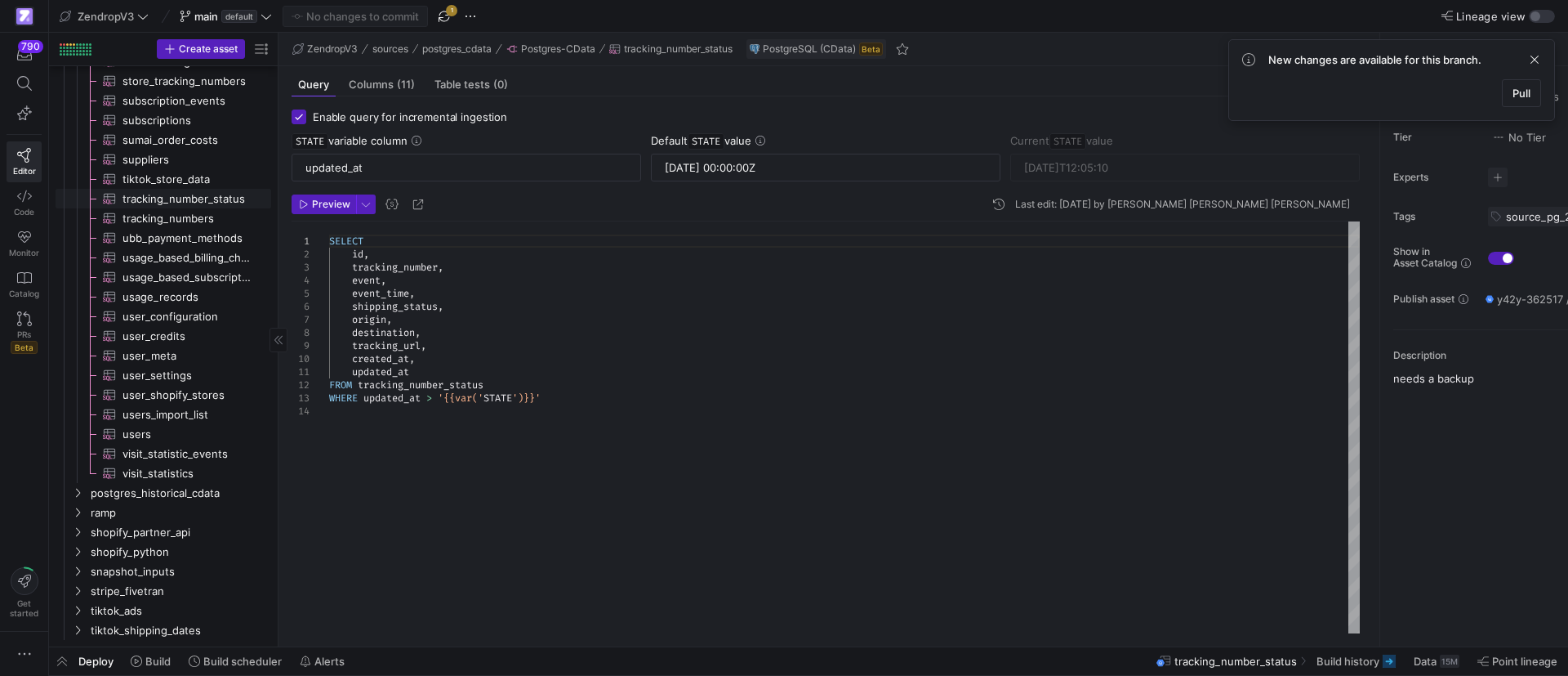
click at [184, 199] on span "tracking_number_status​​​​​​​​​" at bounding box center [187, 199] width 130 height 18
click at [1345, 661] on span "Build history" at bounding box center [1348, 661] width 63 height 13
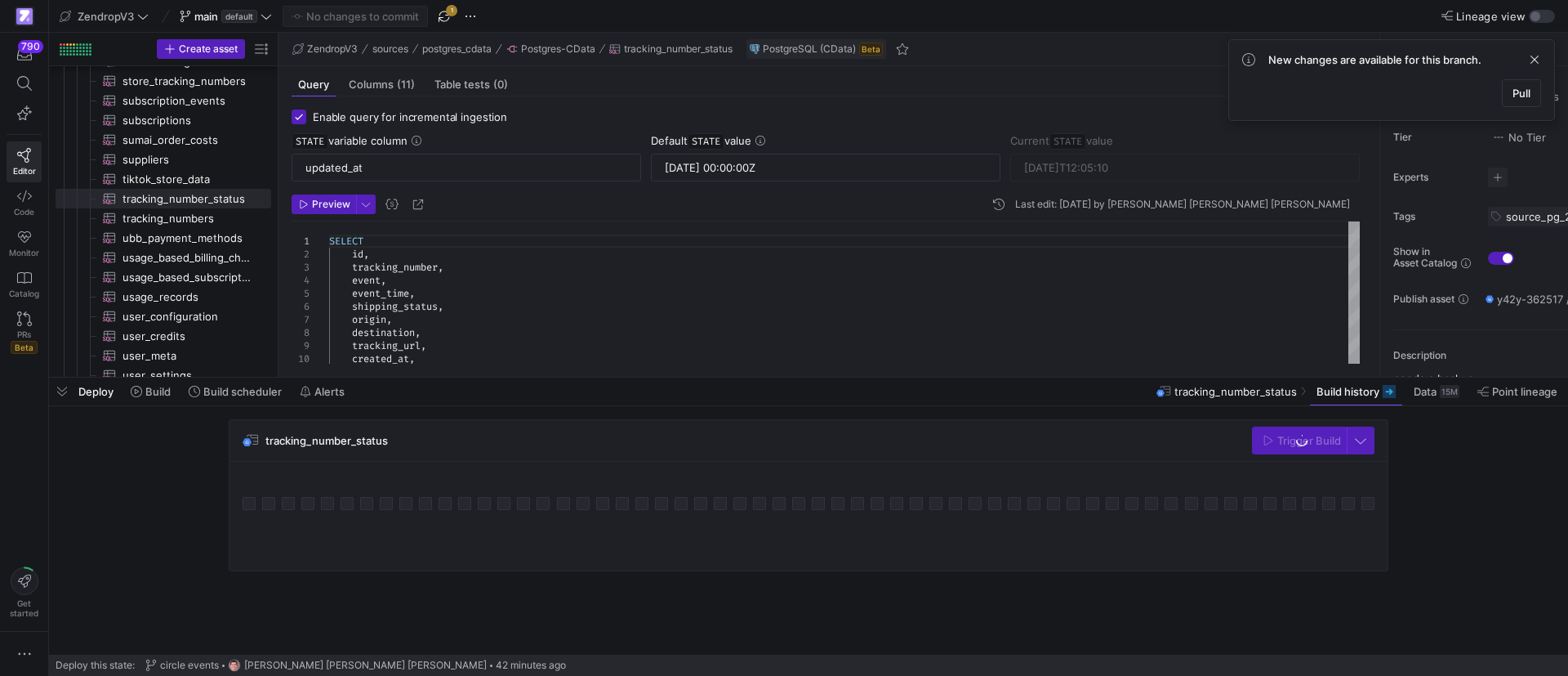
click at [913, 332] on div "SELECT id , tracking_number , event , event_time , shipping_status , origin , d…" at bounding box center [843, 319] width 1030 height 196
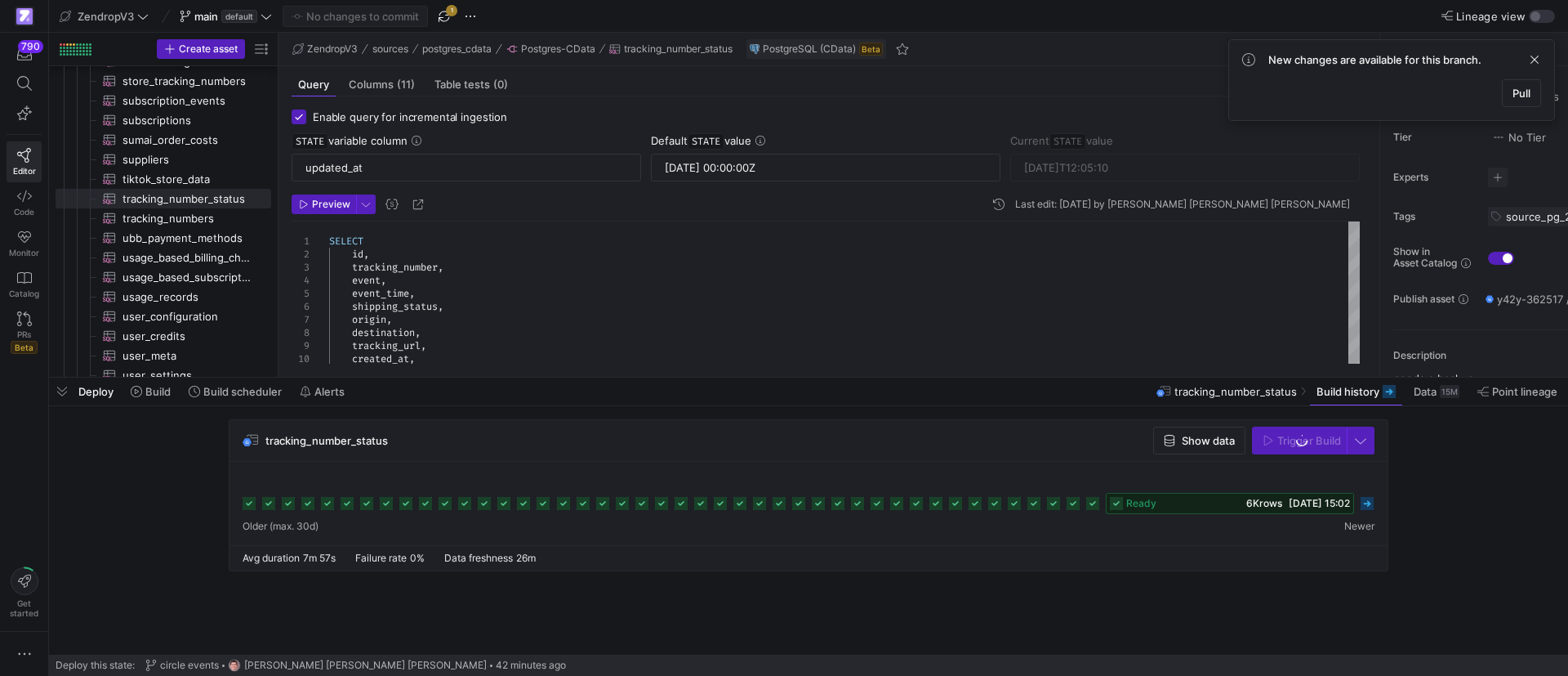
scroll to position [54, 0]
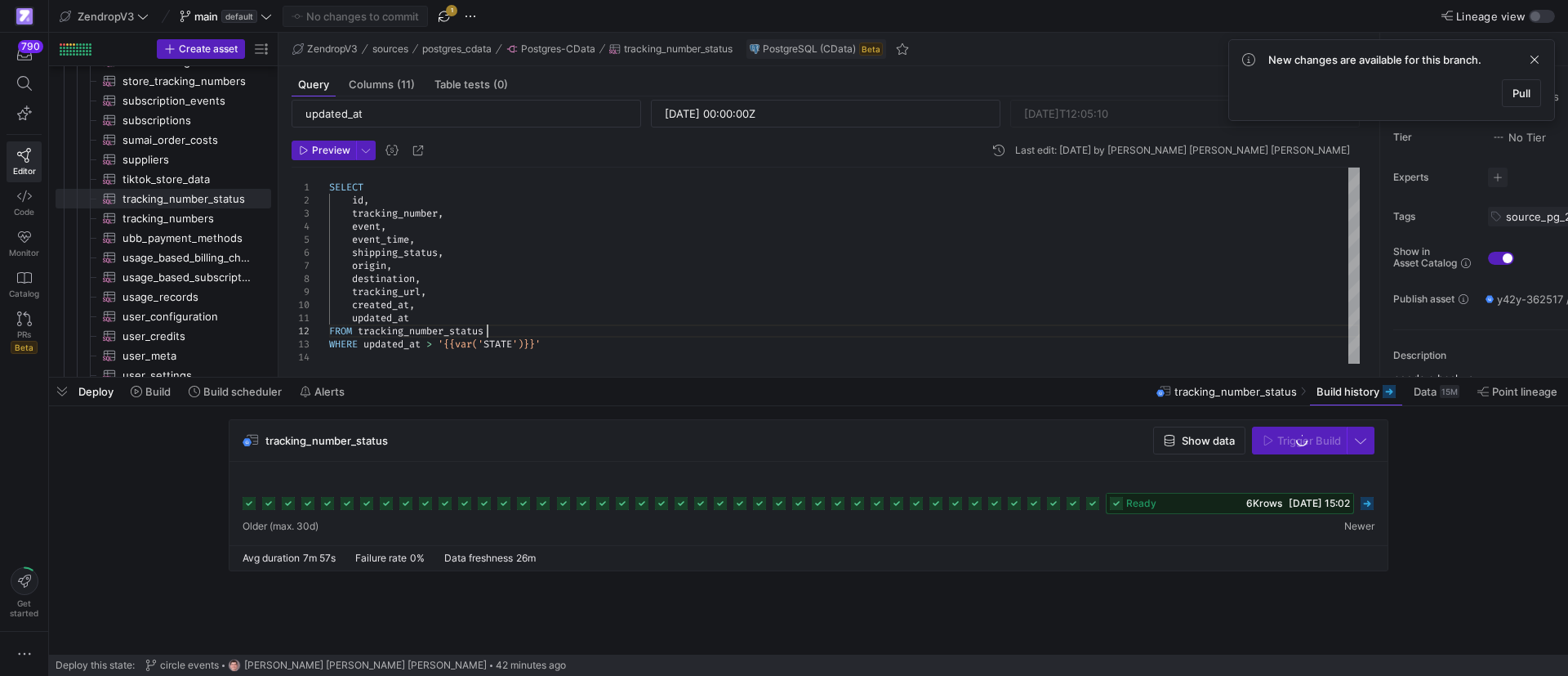
type textarea "updated_at FROM tracking_number_status WHERE updated_at > '{{var('STATE')}}'"
click at [1513, 92] on span "Pull" at bounding box center [1522, 93] width 18 height 13
